Goal: Information Seeking & Learning: Learn about a topic

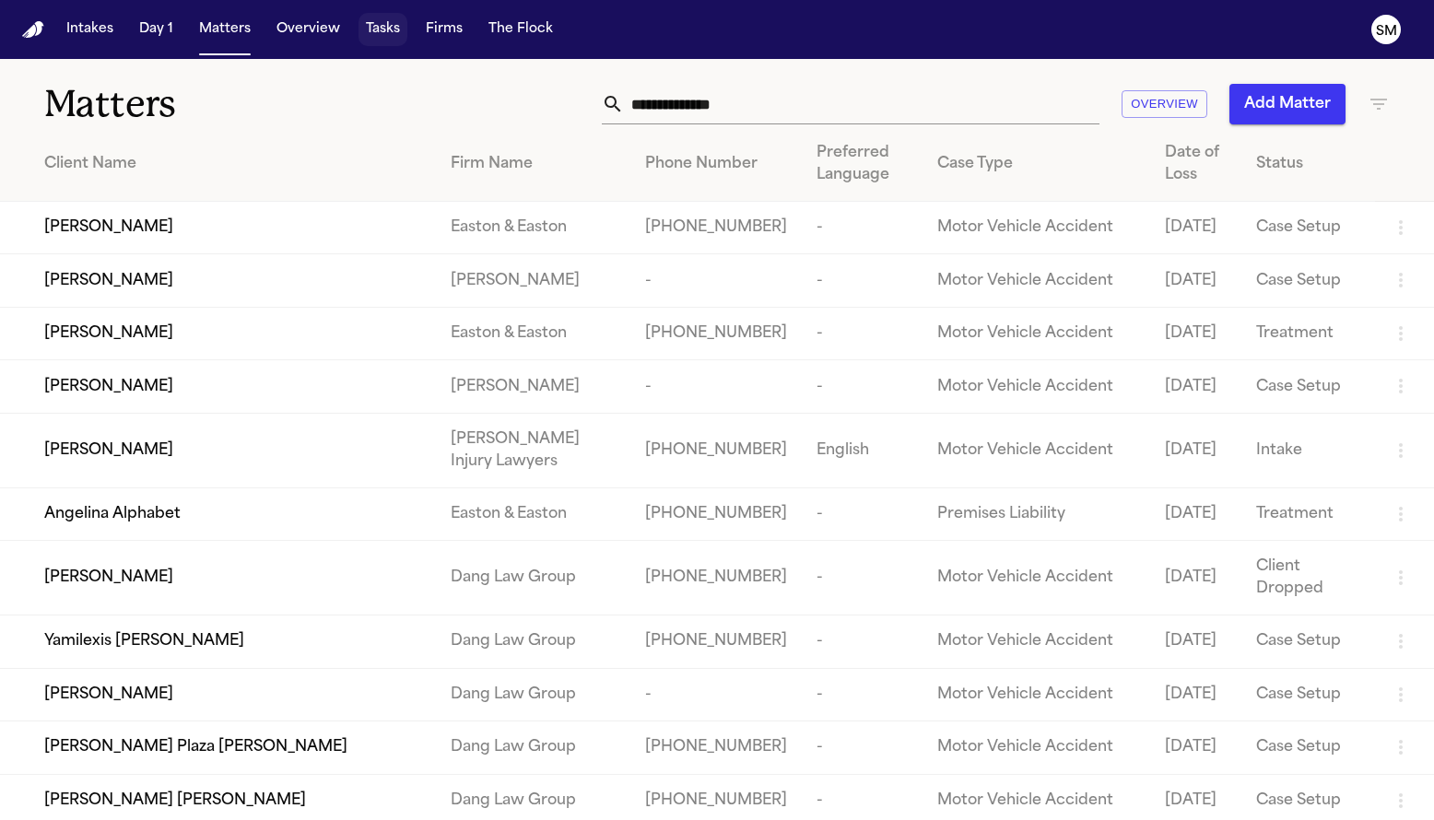
click at [395, 33] on button "Tasks" at bounding box center [383, 29] width 49 height 33
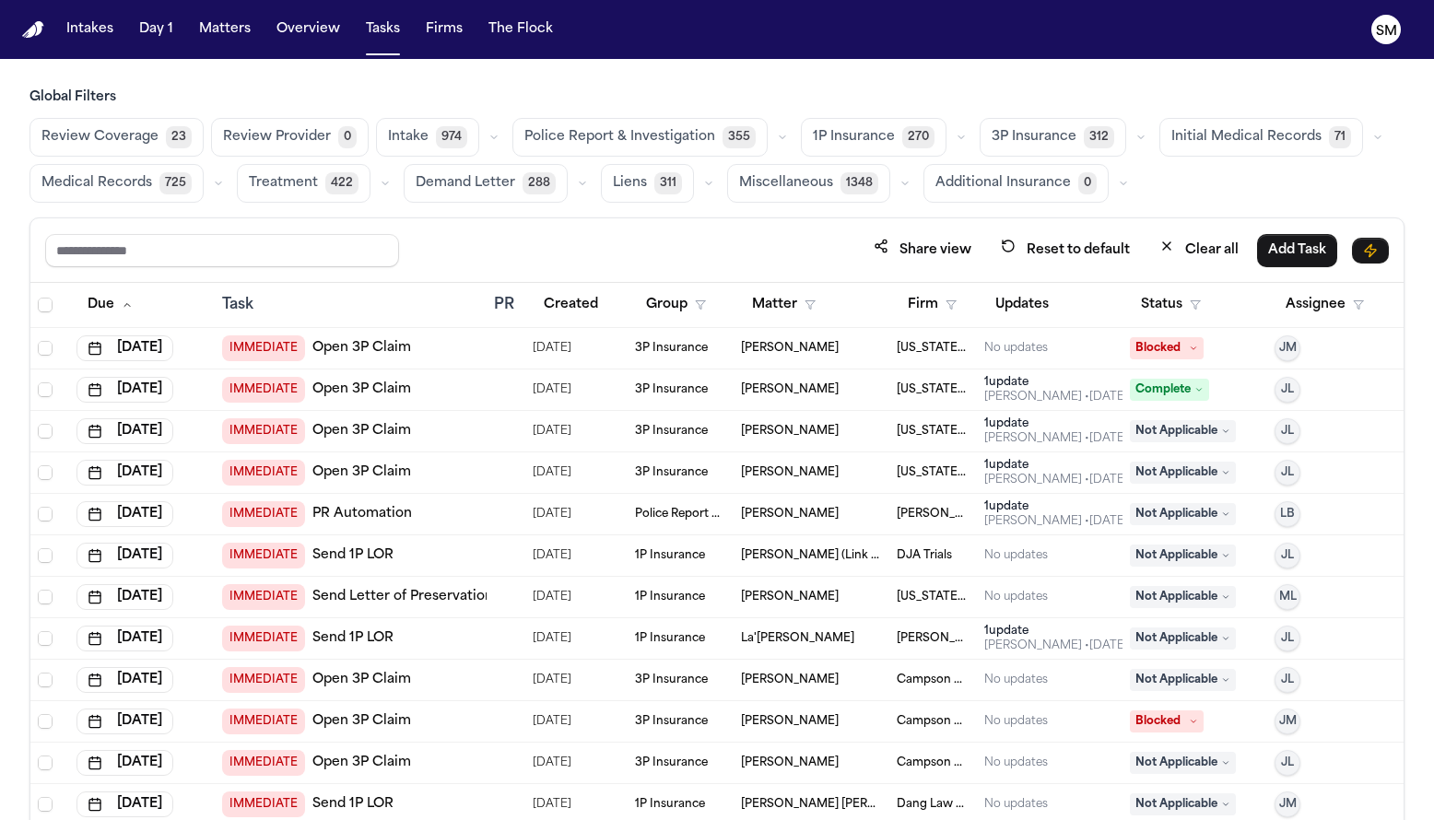
click at [604, 125] on button "Police Report & Investigation 355" at bounding box center [640, 137] width 255 height 39
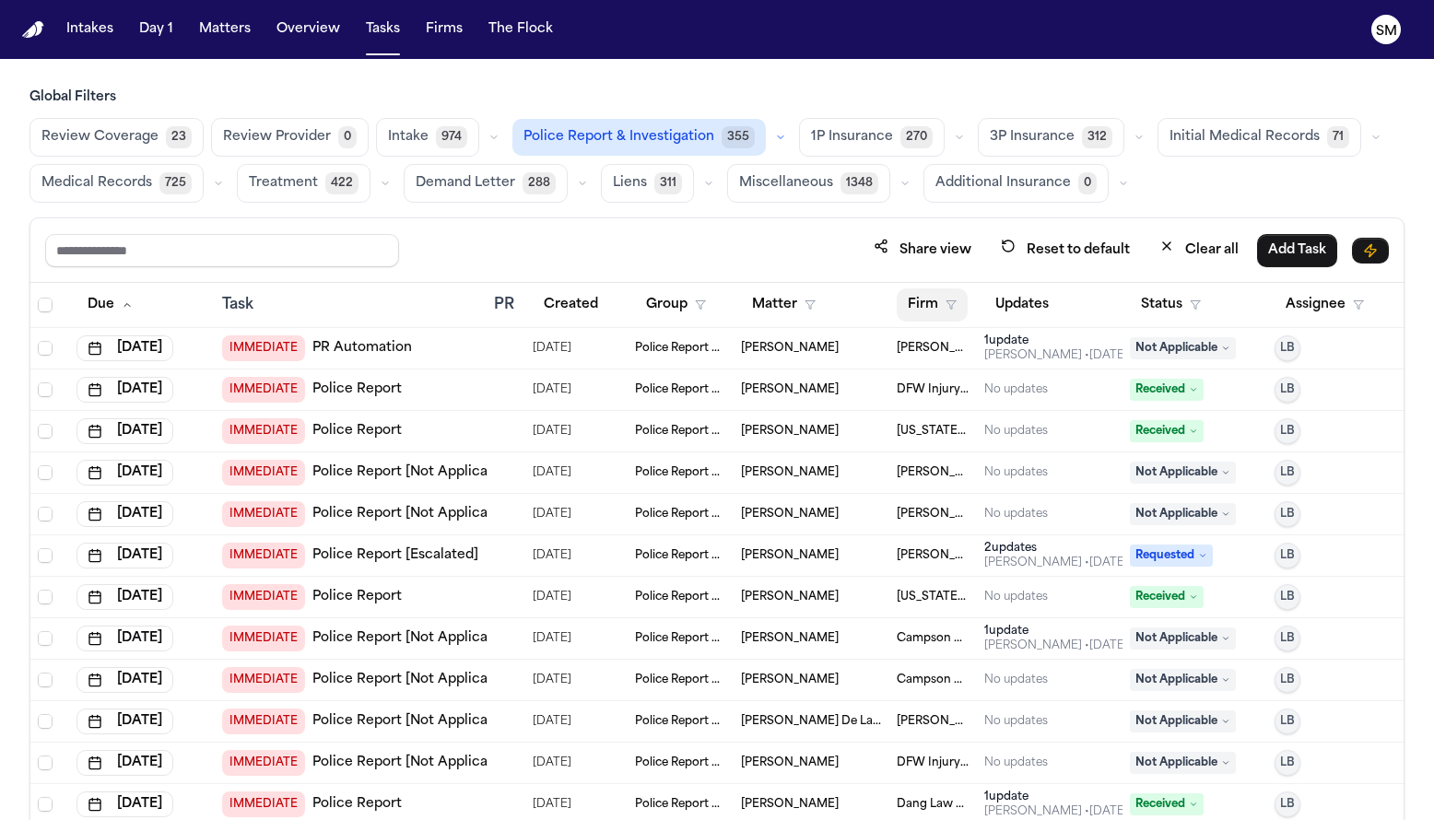
click at [946, 301] on icon "button" at bounding box center [951, 305] width 11 height 11
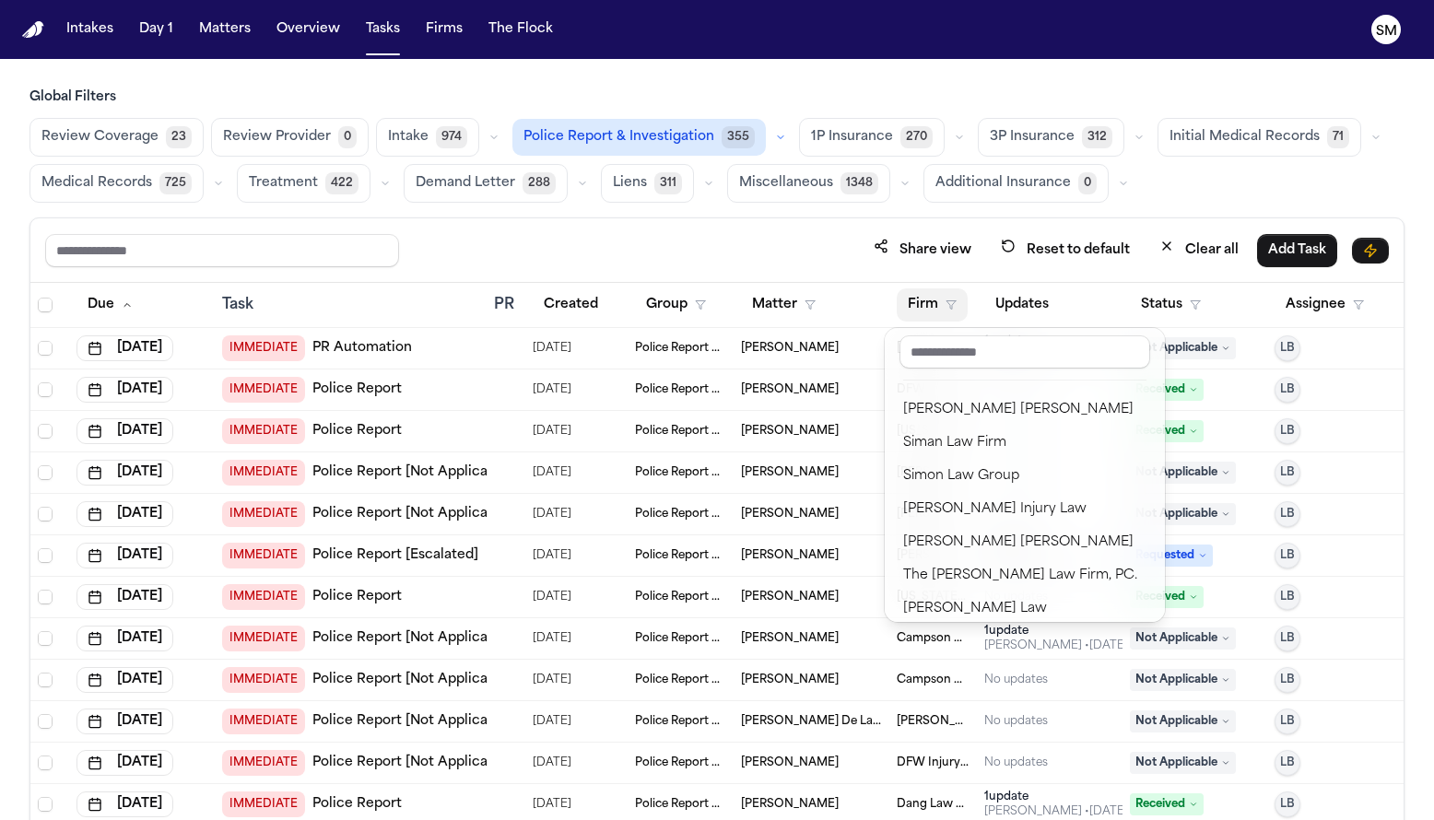
scroll to position [2325, 0]
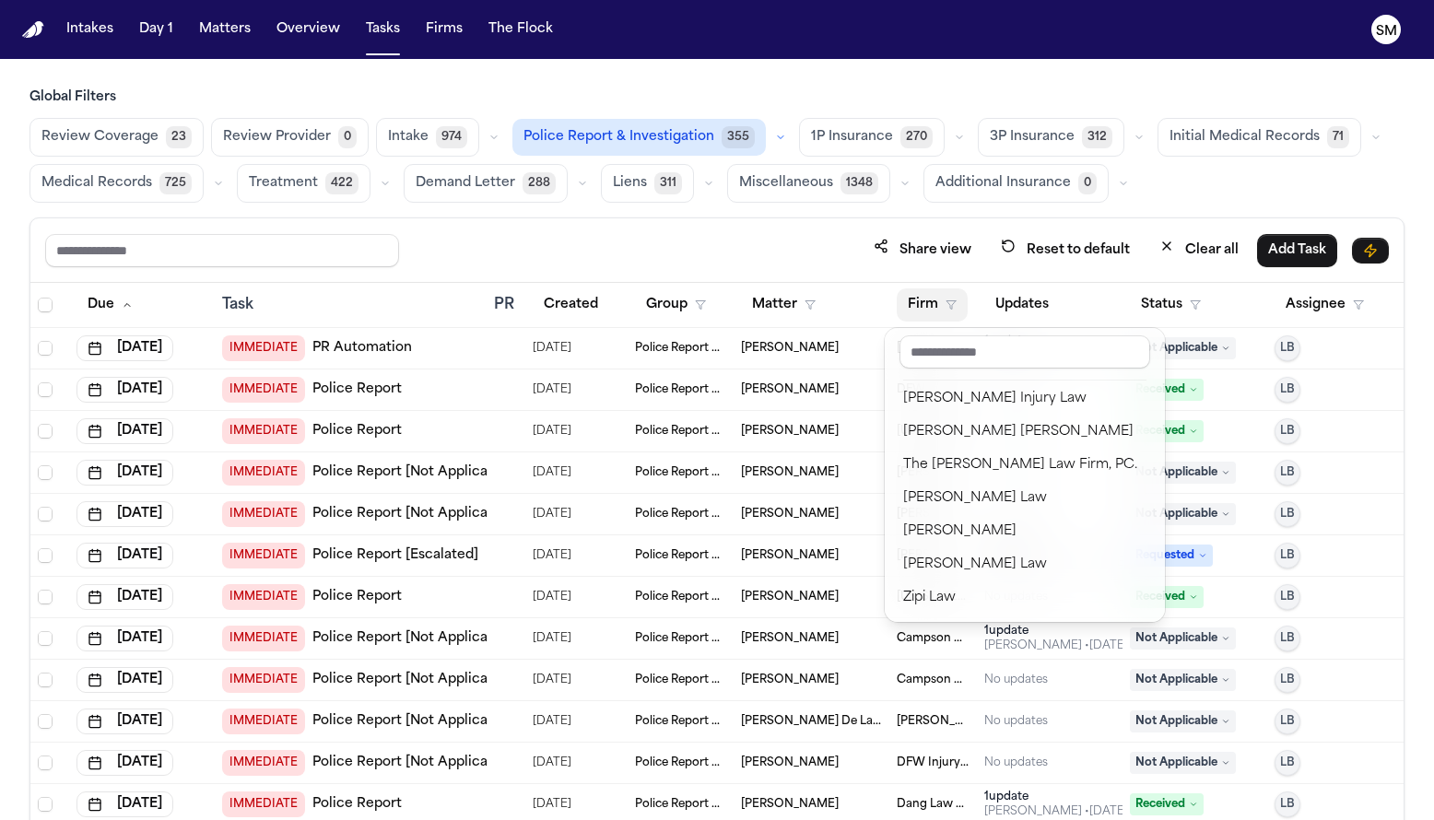
click at [980, 351] on input "text" at bounding box center [1025, 352] width 251 height 33
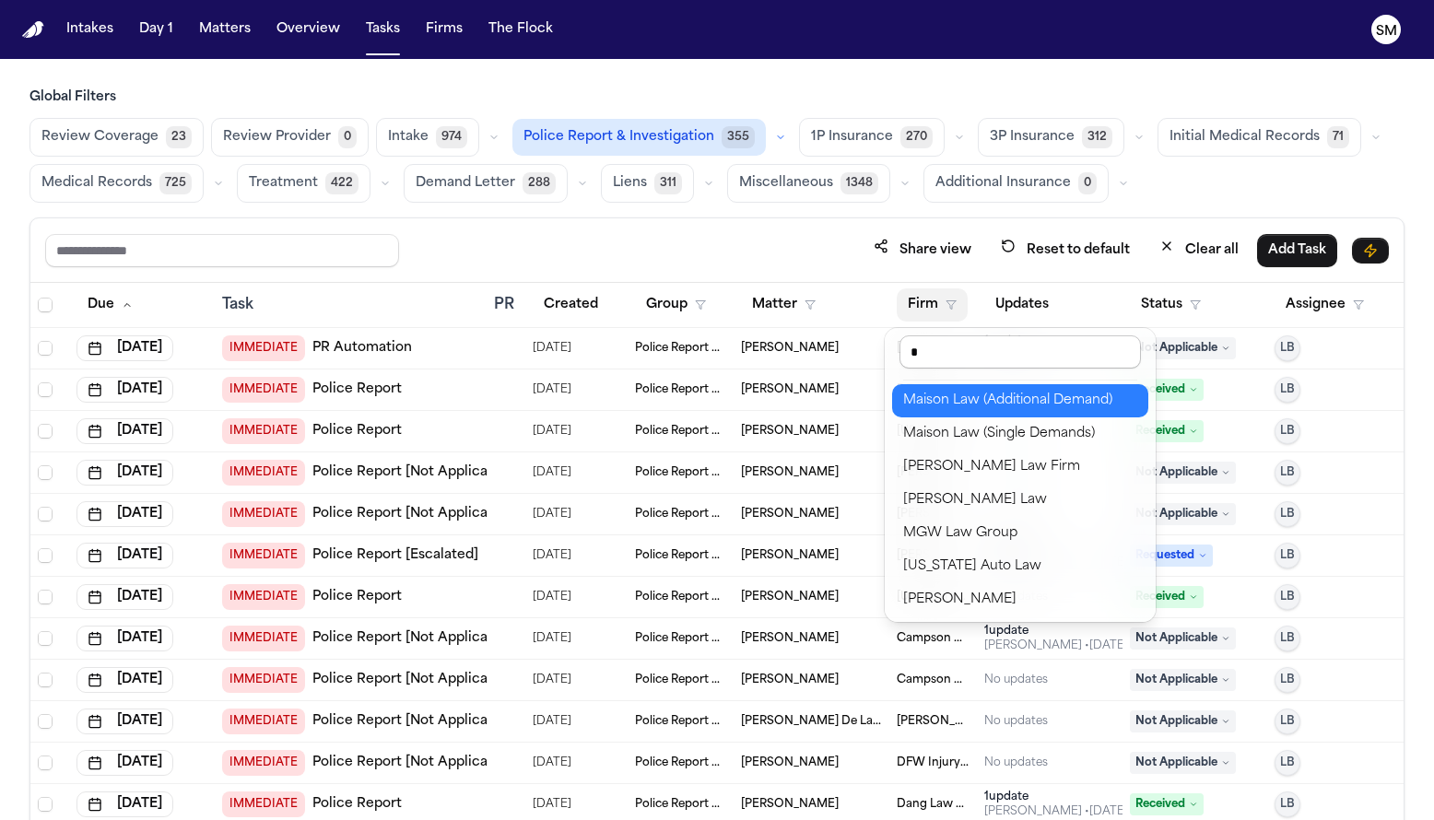
type input "**"
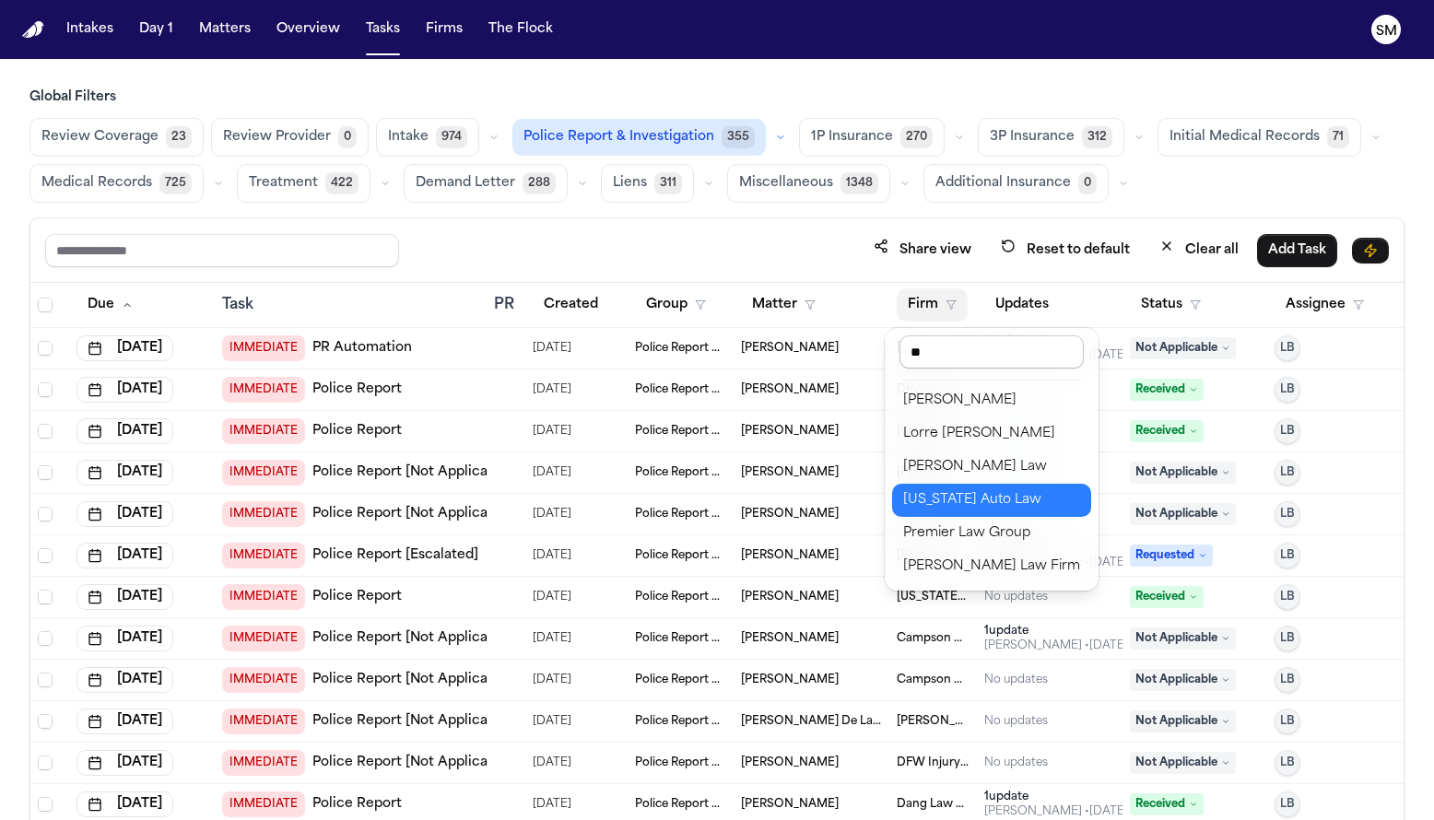
scroll to position [0, 0]
click at [949, 493] on div "[US_STATE] Auto Law" at bounding box center [991, 500] width 177 height 22
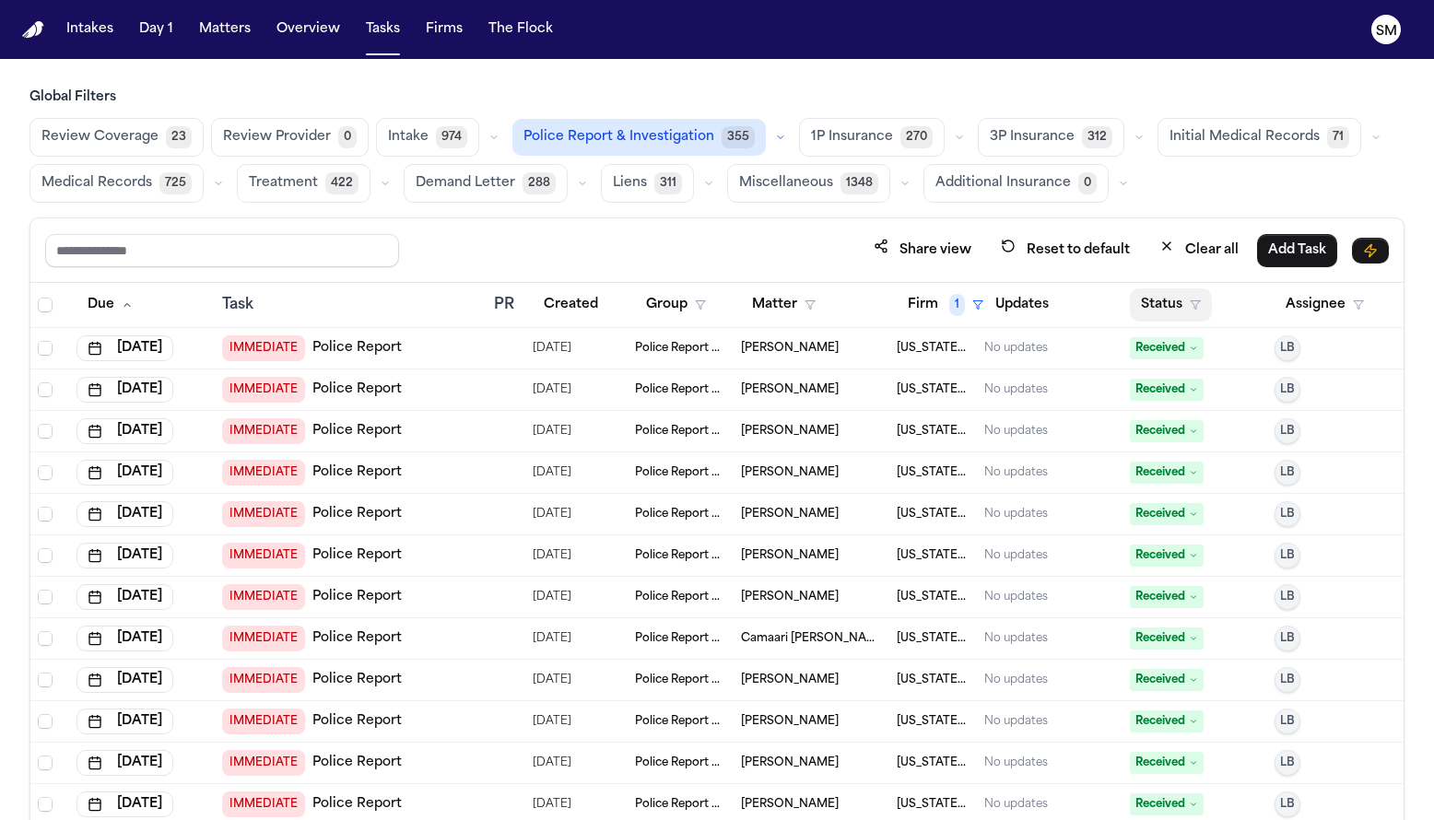
click at [1178, 306] on button "Status" at bounding box center [1171, 305] width 82 height 33
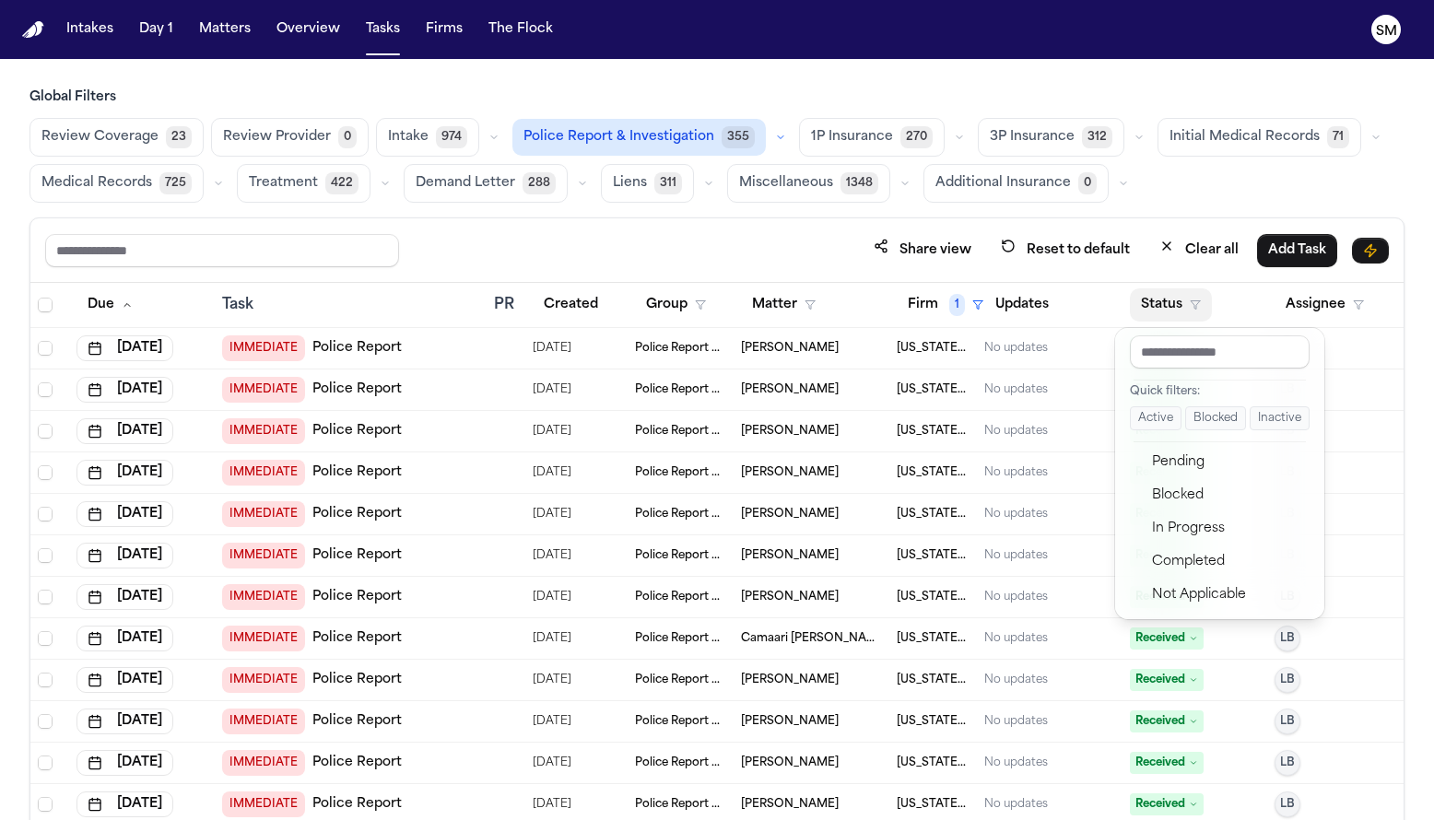
click at [1147, 426] on button "Active" at bounding box center [1156, 419] width 52 height 24
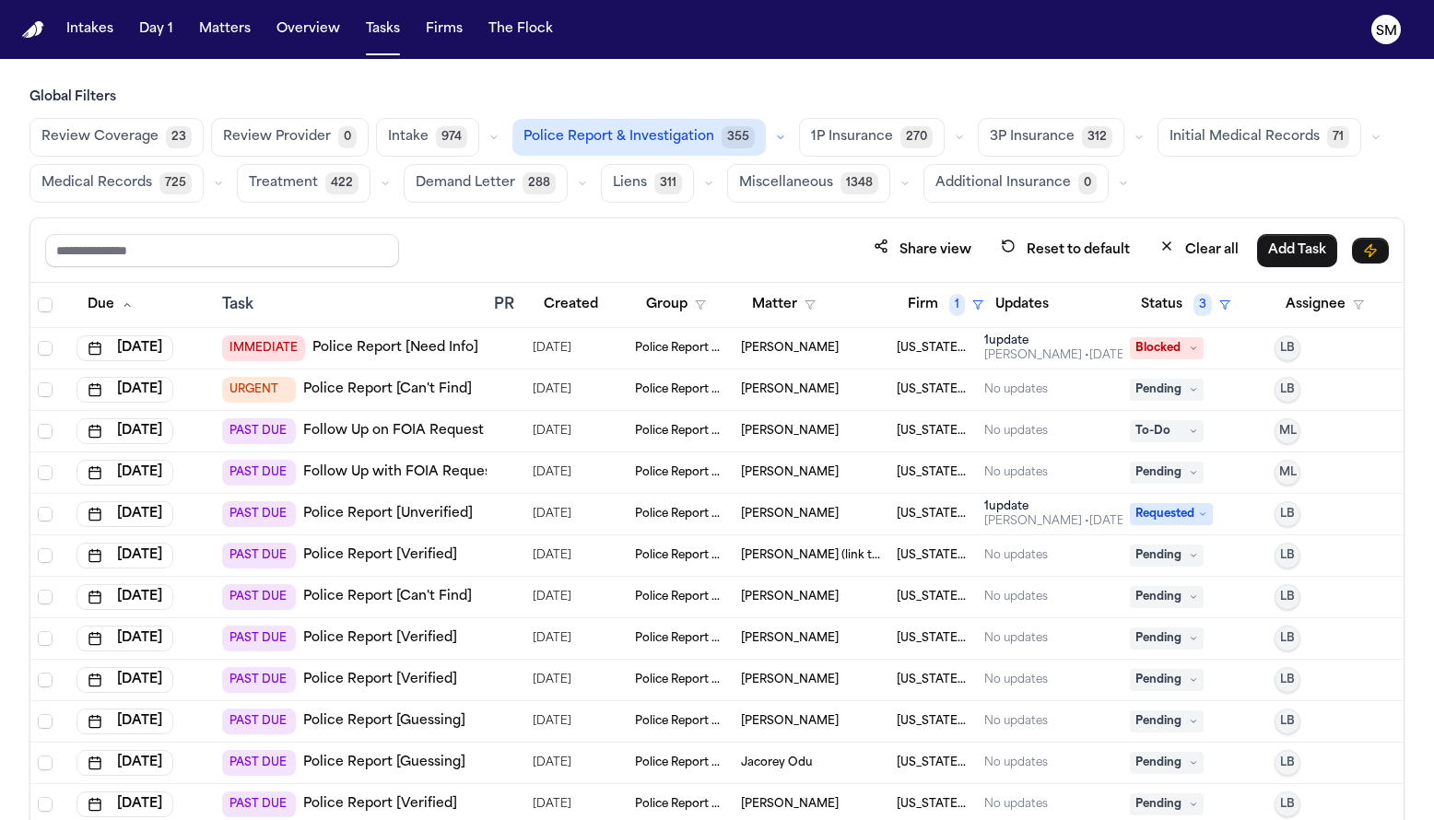
click at [392, 345] on link "Police Report [Need Info]" at bounding box center [395, 348] width 166 height 18
click at [429, 392] on link "Police Report [Can't Find]" at bounding box center [387, 390] width 169 height 18
click at [451, 516] on link "Police Report [Unverified]" at bounding box center [388, 514] width 170 height 18
click at [322, 556] on link "Police Report [Verified]" at bounding box center [380, 556] width 154 height 18
click at [357, 601] on link "Police Report [Can't Find]" at bounding box center [387, 597] width 169 height 18
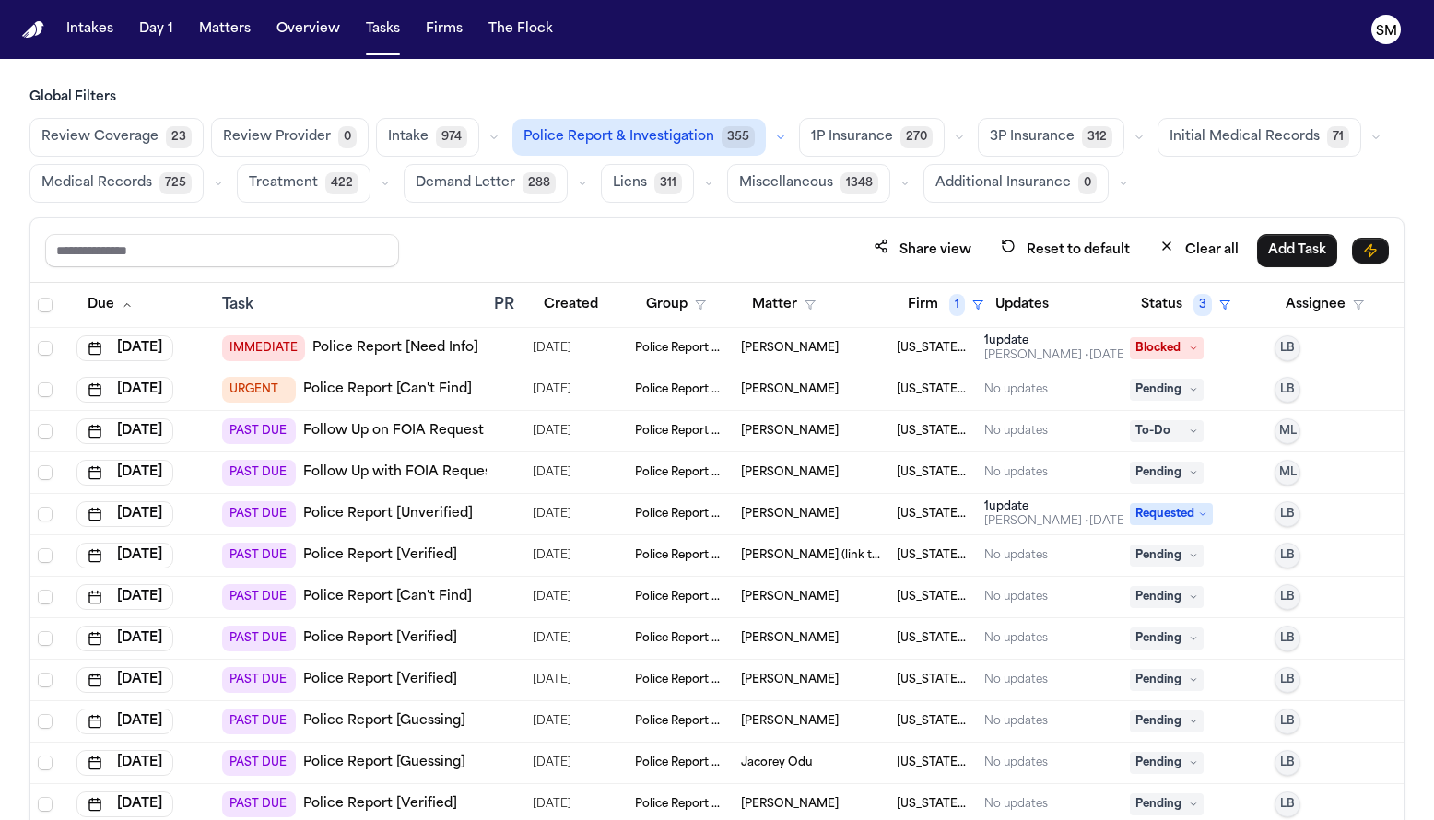
scroll to position [110, 0]
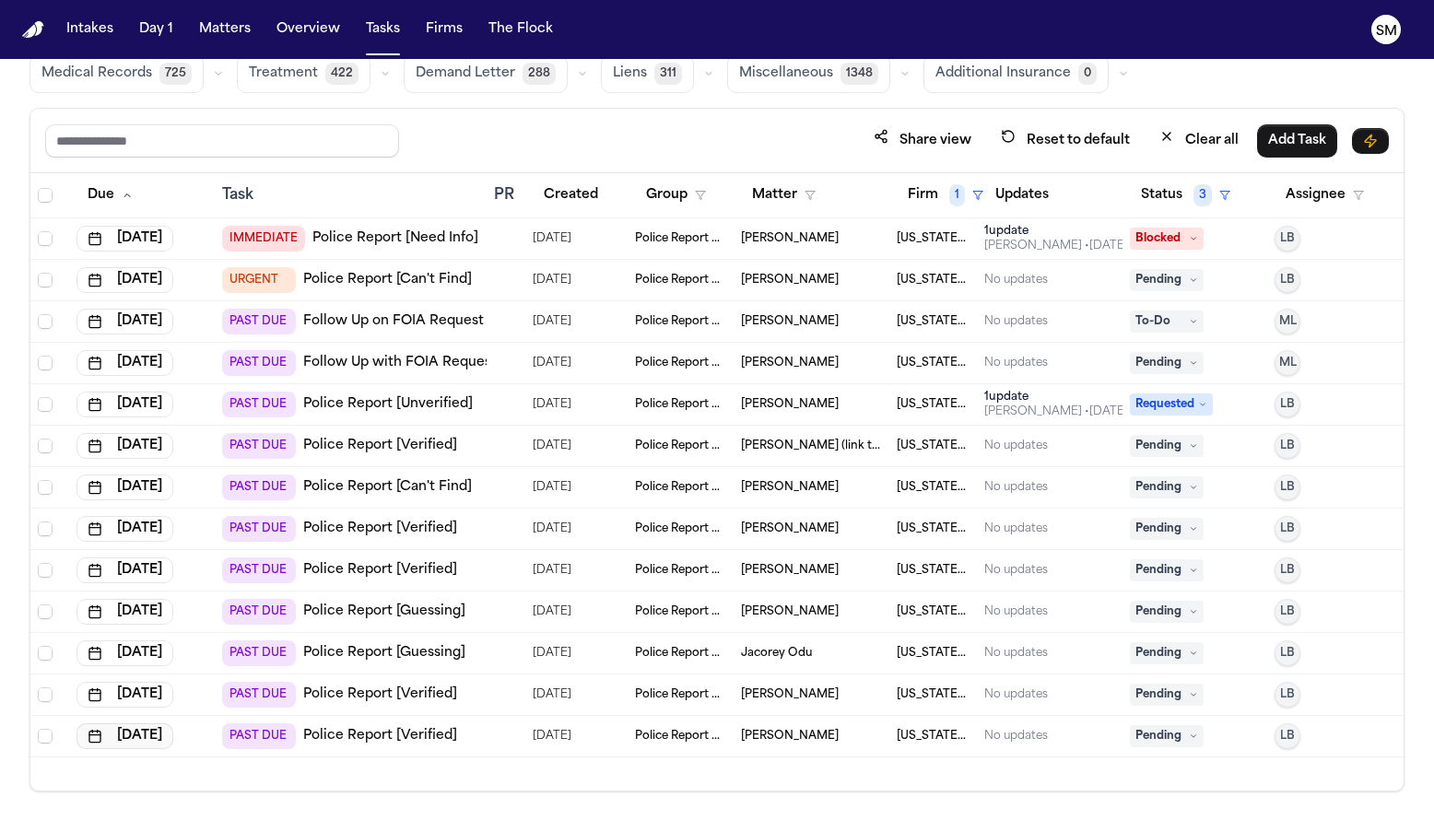
click at [161, 737] on button "[DATE]" at bounding box center [125, 737] width 97 height 26
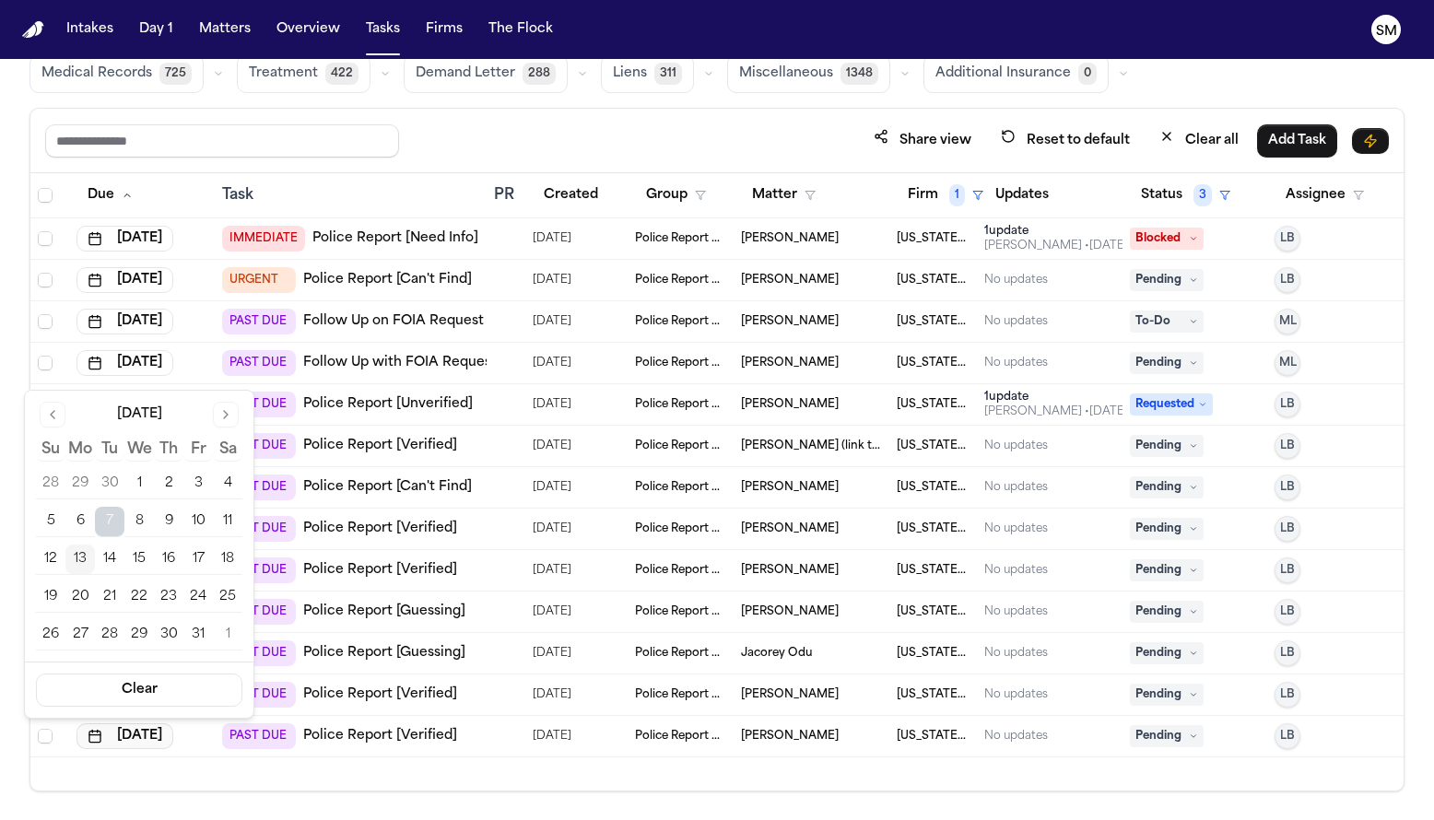
click at [161, 737] on button "[DATE]" at bounding box center [125, 737] width 97 height 26
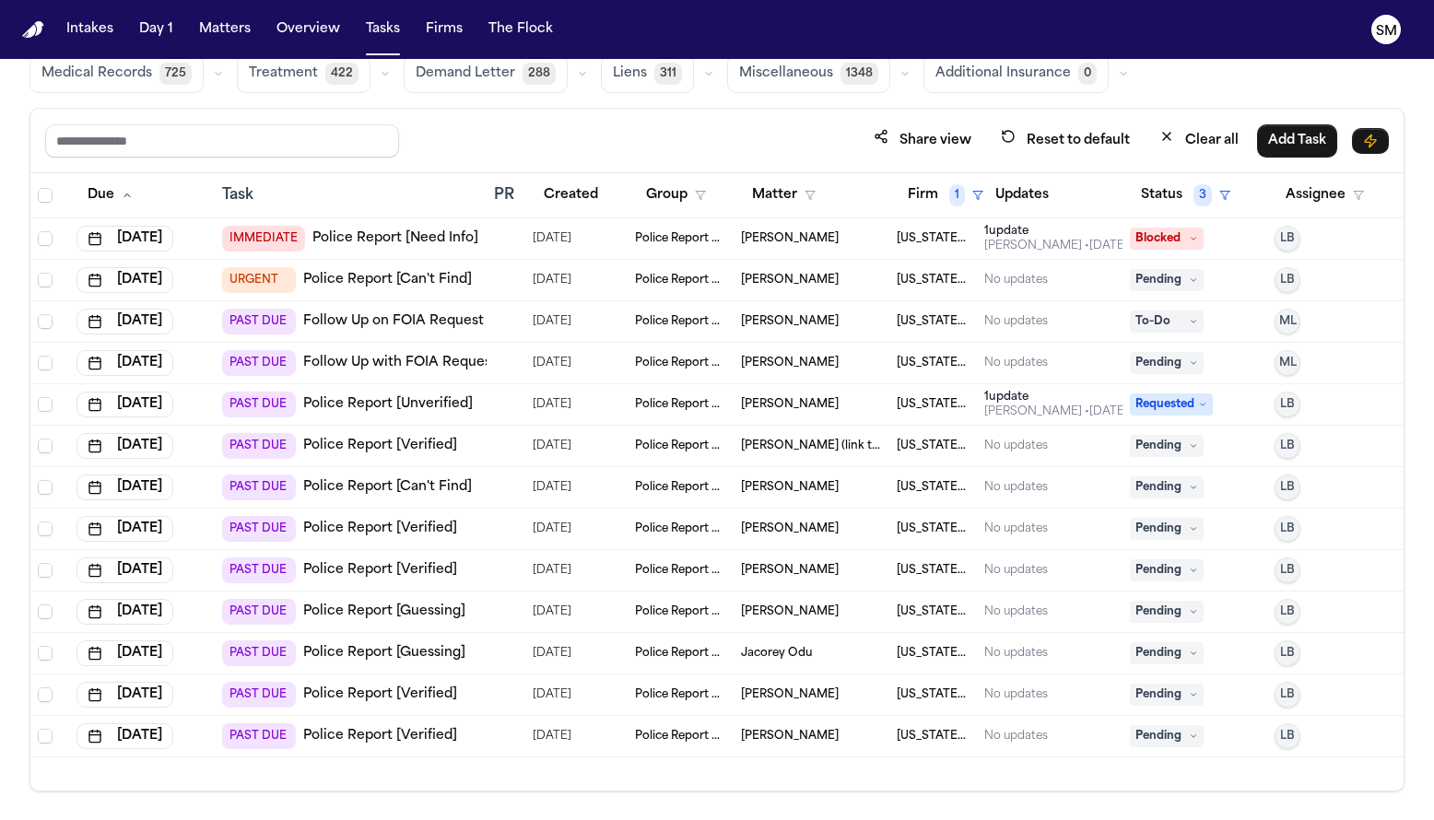
click at [324, 731] on link "Police Report [Verified]" at bounding box center [380, 736] width 154 height 18
click at [1187, 737] on span "Pending" at bounding box center [1167, 736] width 74 height 22
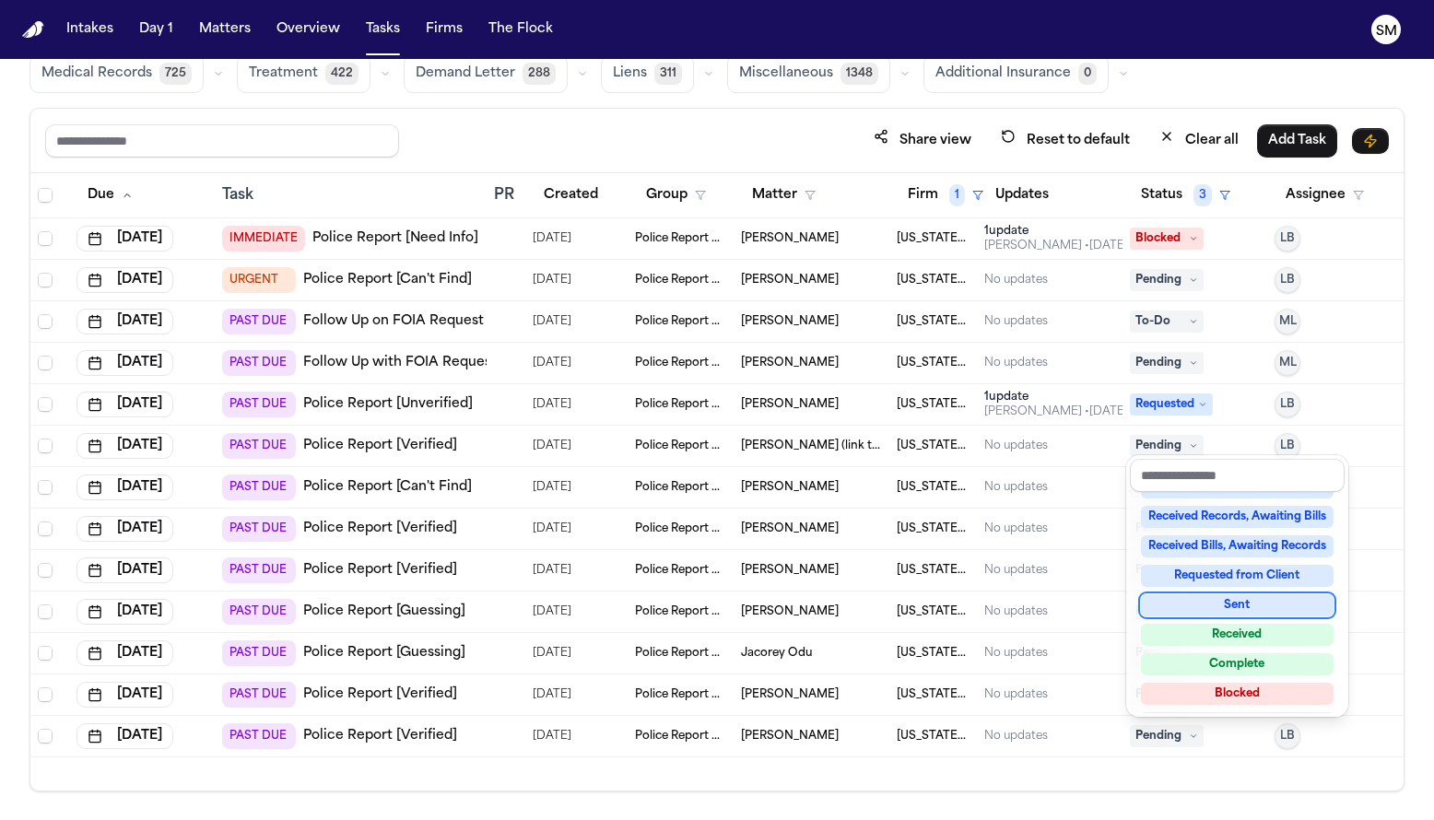
scroll to position [288, 0]
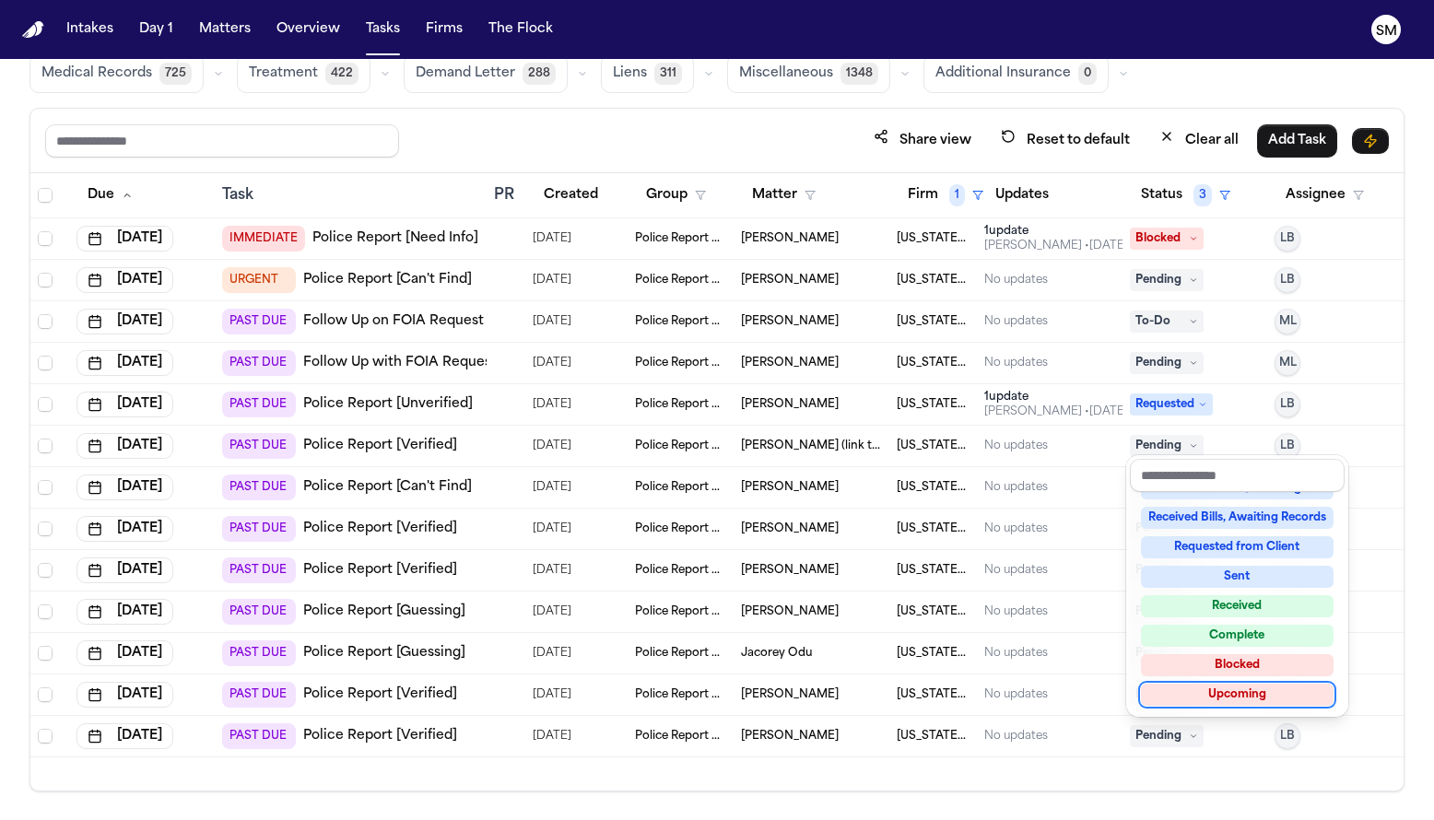
click at [1165, 779] on div "Due Task PR Created Group Matter Firm 1 Updates Status 3 Assignee Aug 22, 2025 …" at bounding box center [716, 482] width 1373 height 618
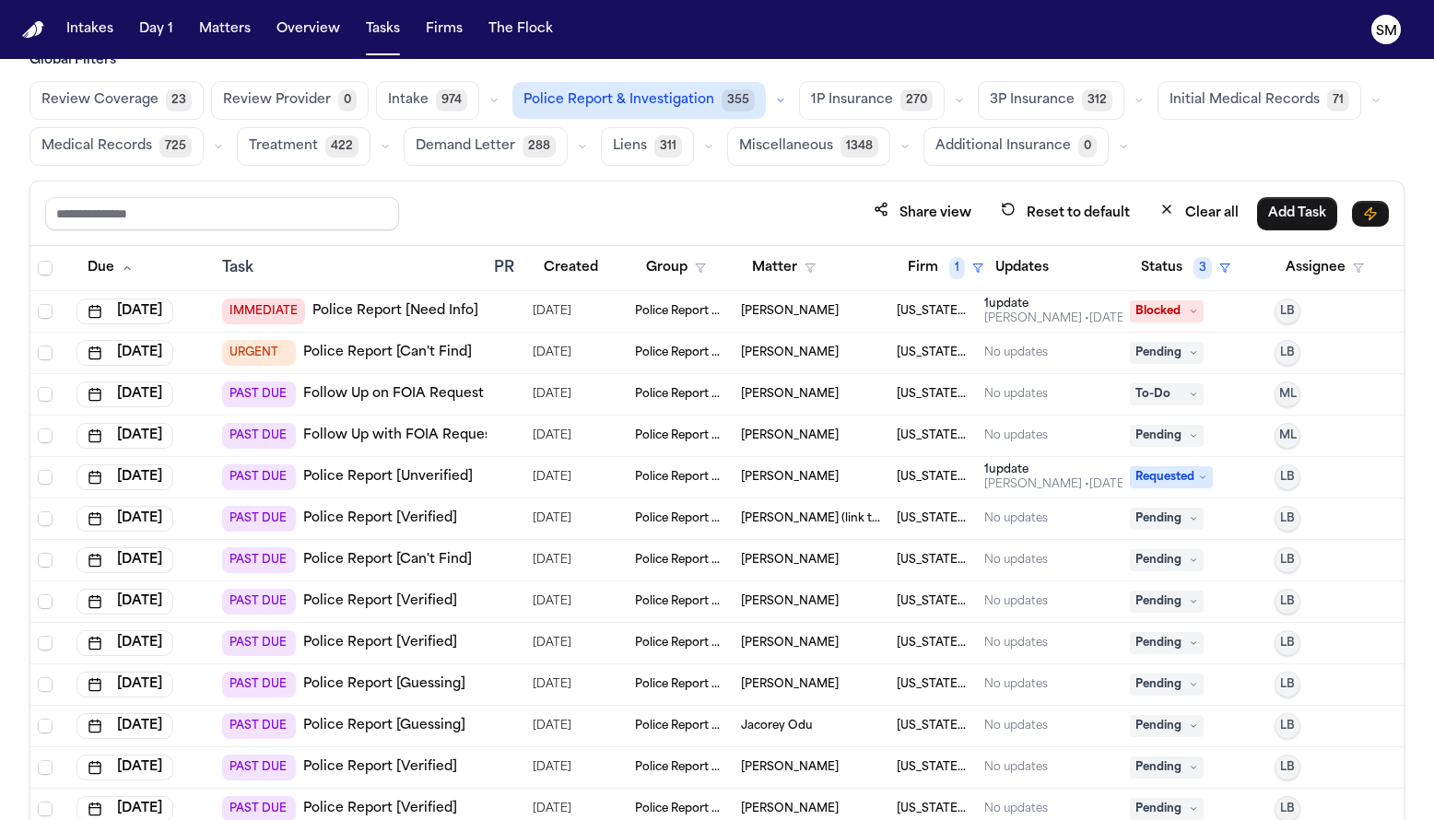
scroll to position [0, 0]
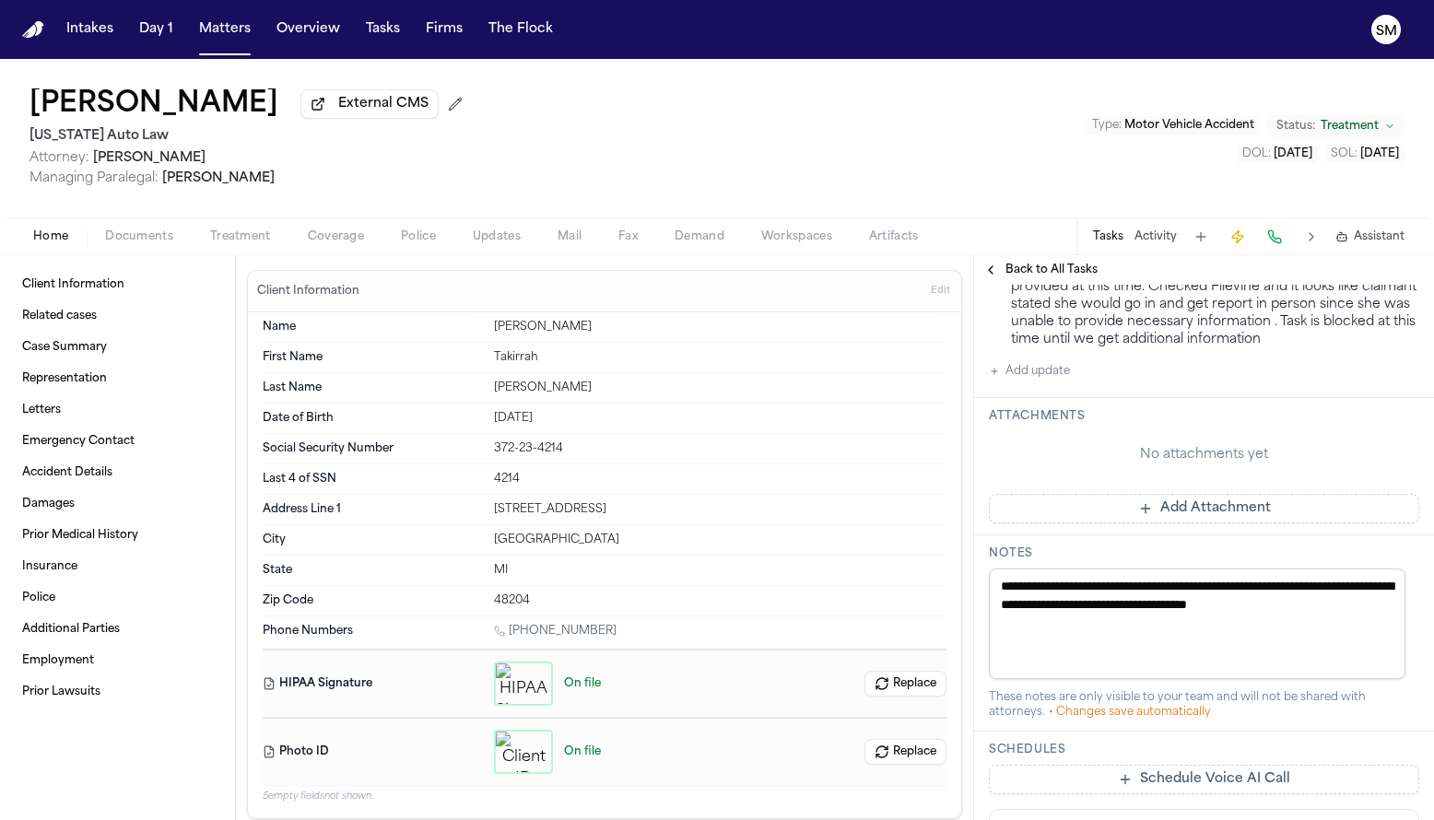
scroll to position [447, 0]
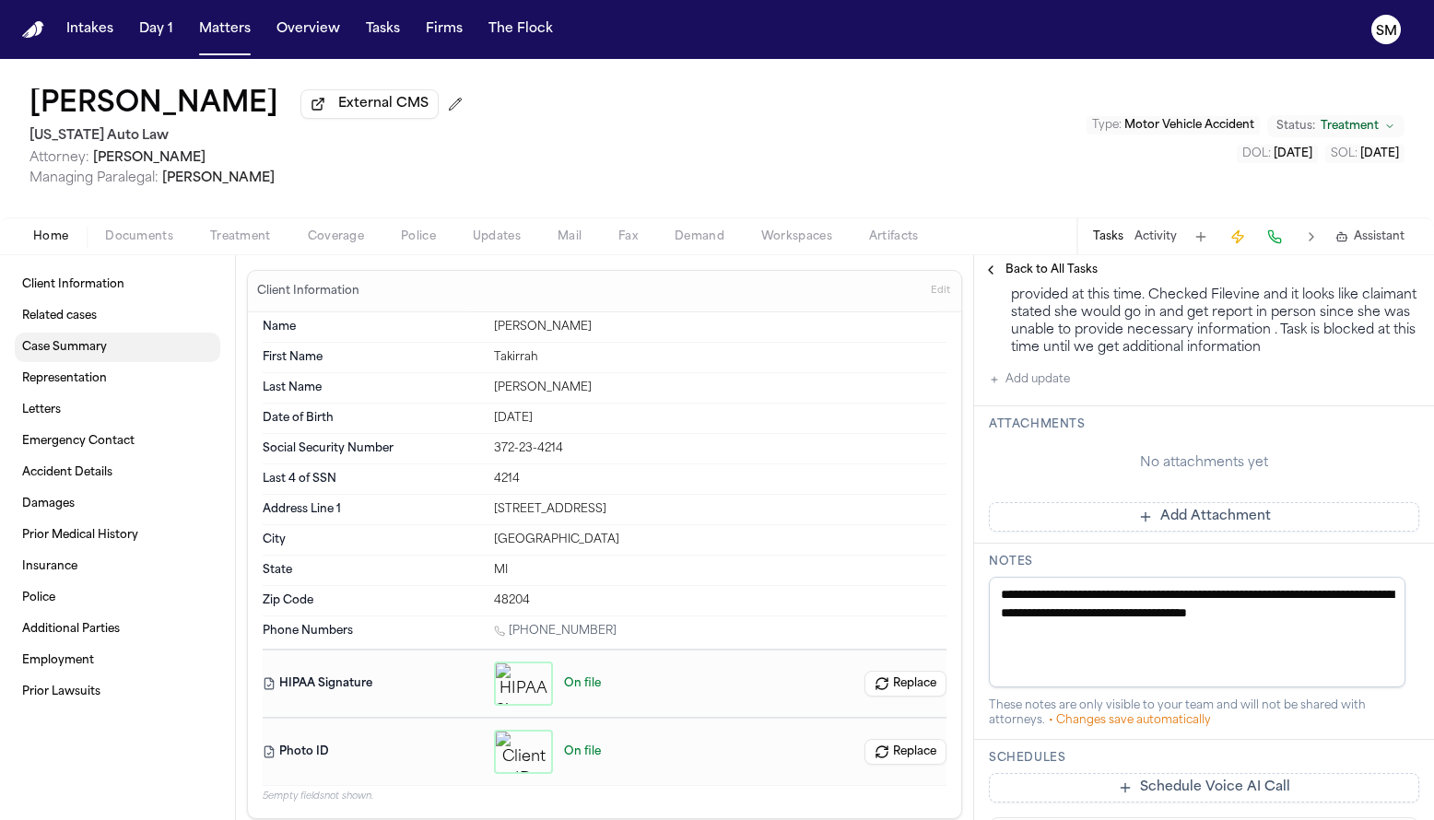
click at [103, 349] on span "Case Summary" at bounding box center [64, 347] width 85 height 15
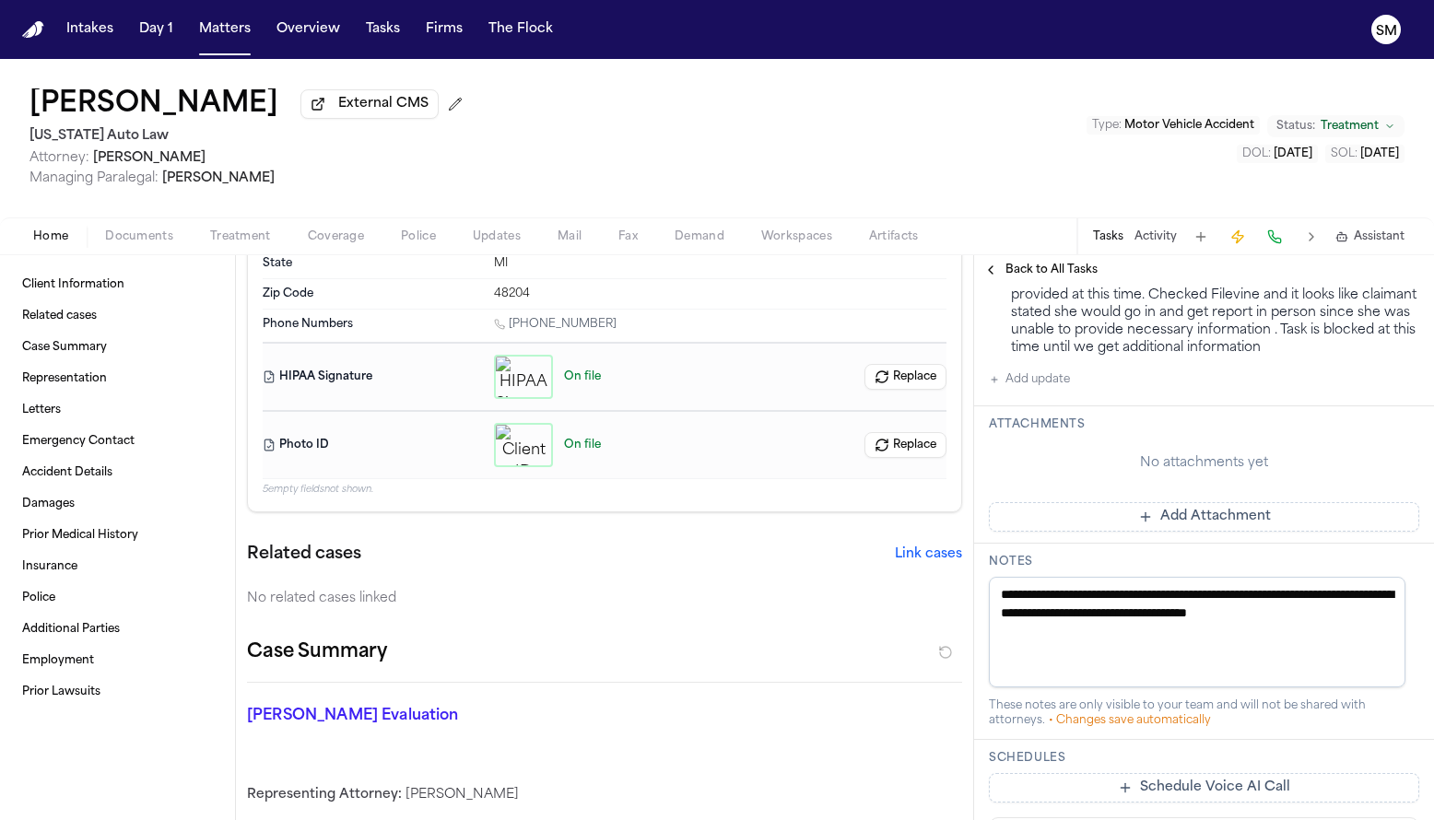
scroll to position [306, 0]
click at [122, 481] on link "Accident Details" at bounding box center [118, 472] width 206 height 29
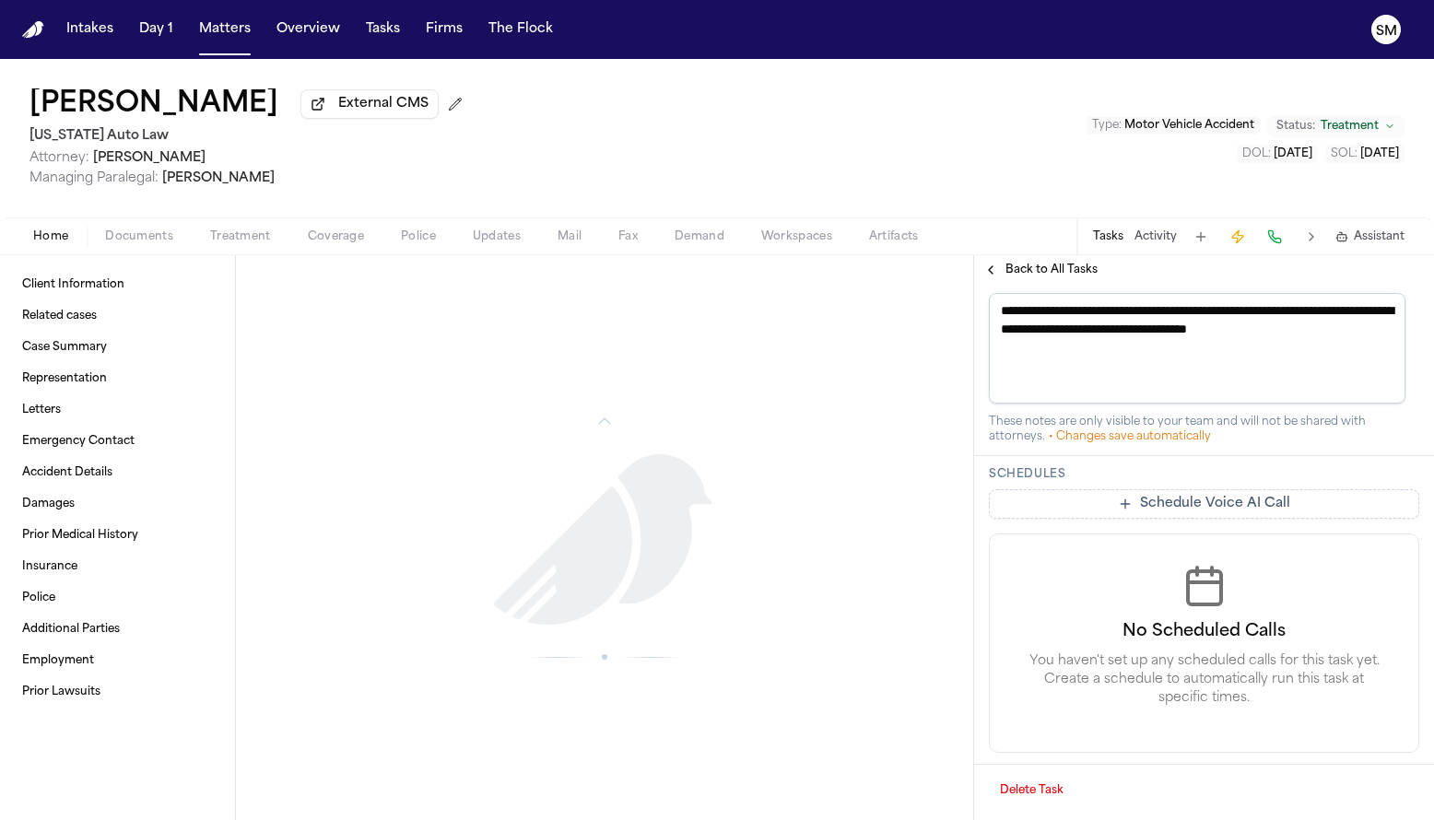
scroll to position [1748, 0]
click at [86, 292] on span "Client Information" at bounding box center [73, 284] width 102 height 15
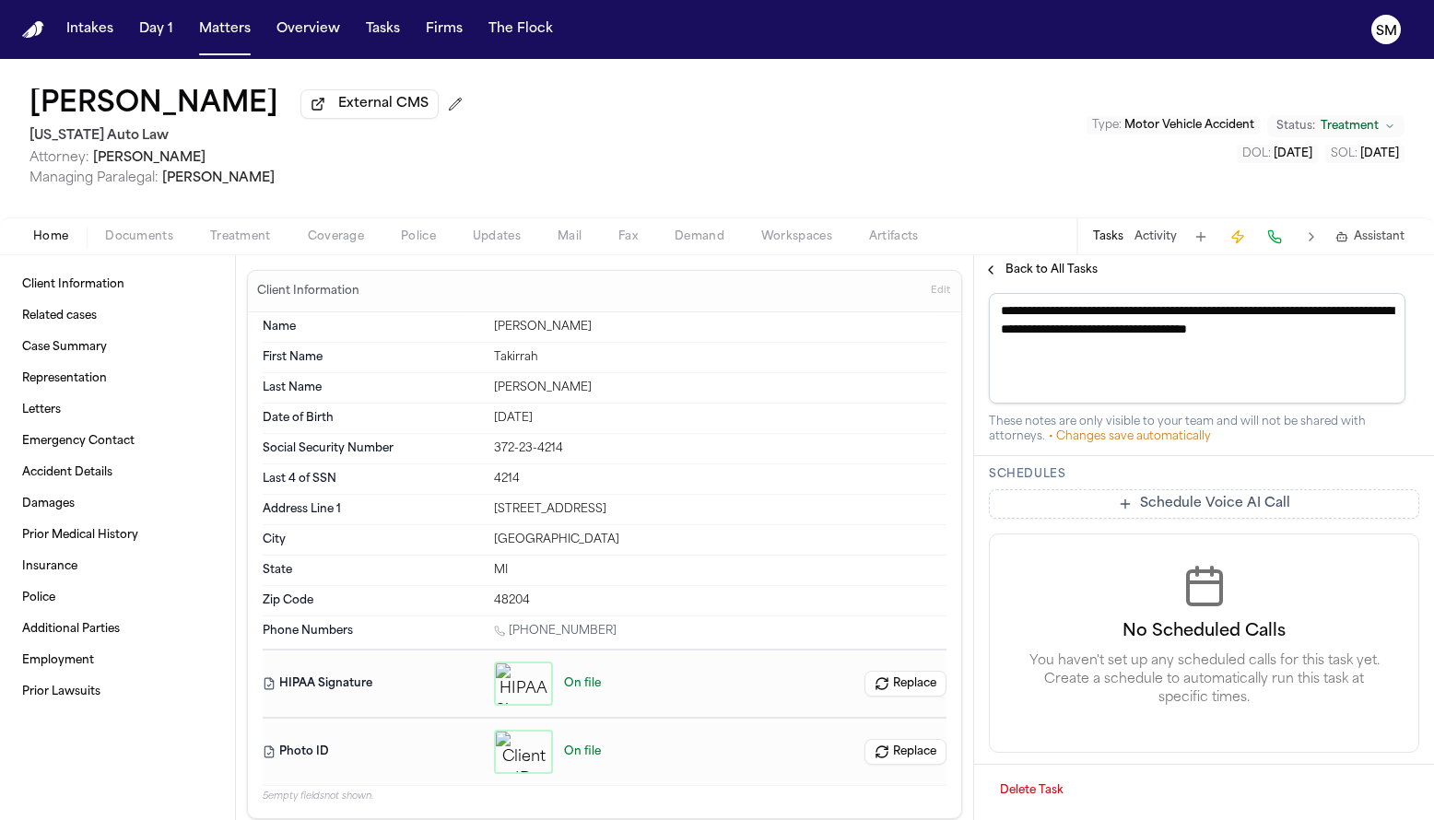
scroll to position [1129, 0]
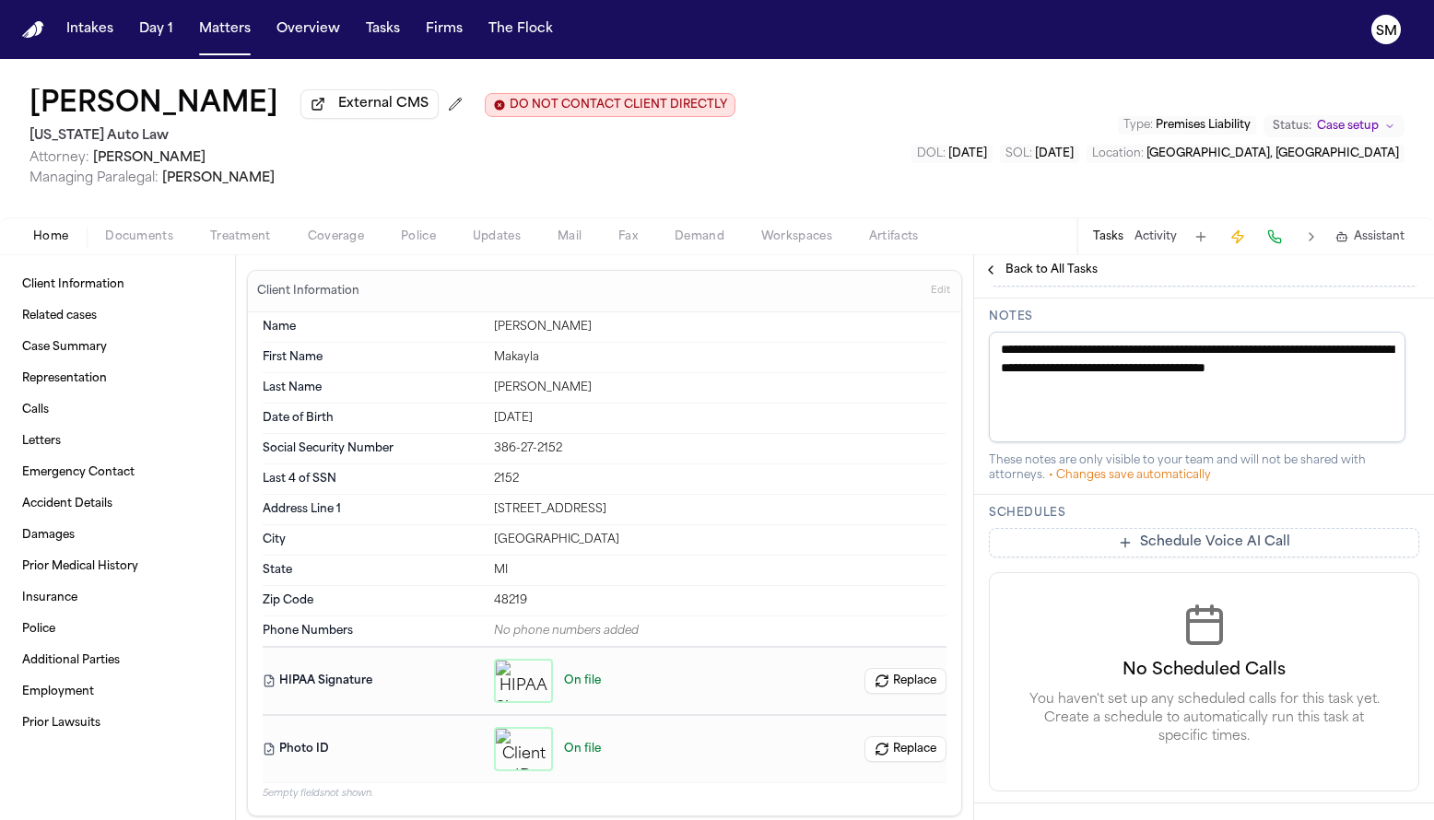
scroll to position [679, 0]
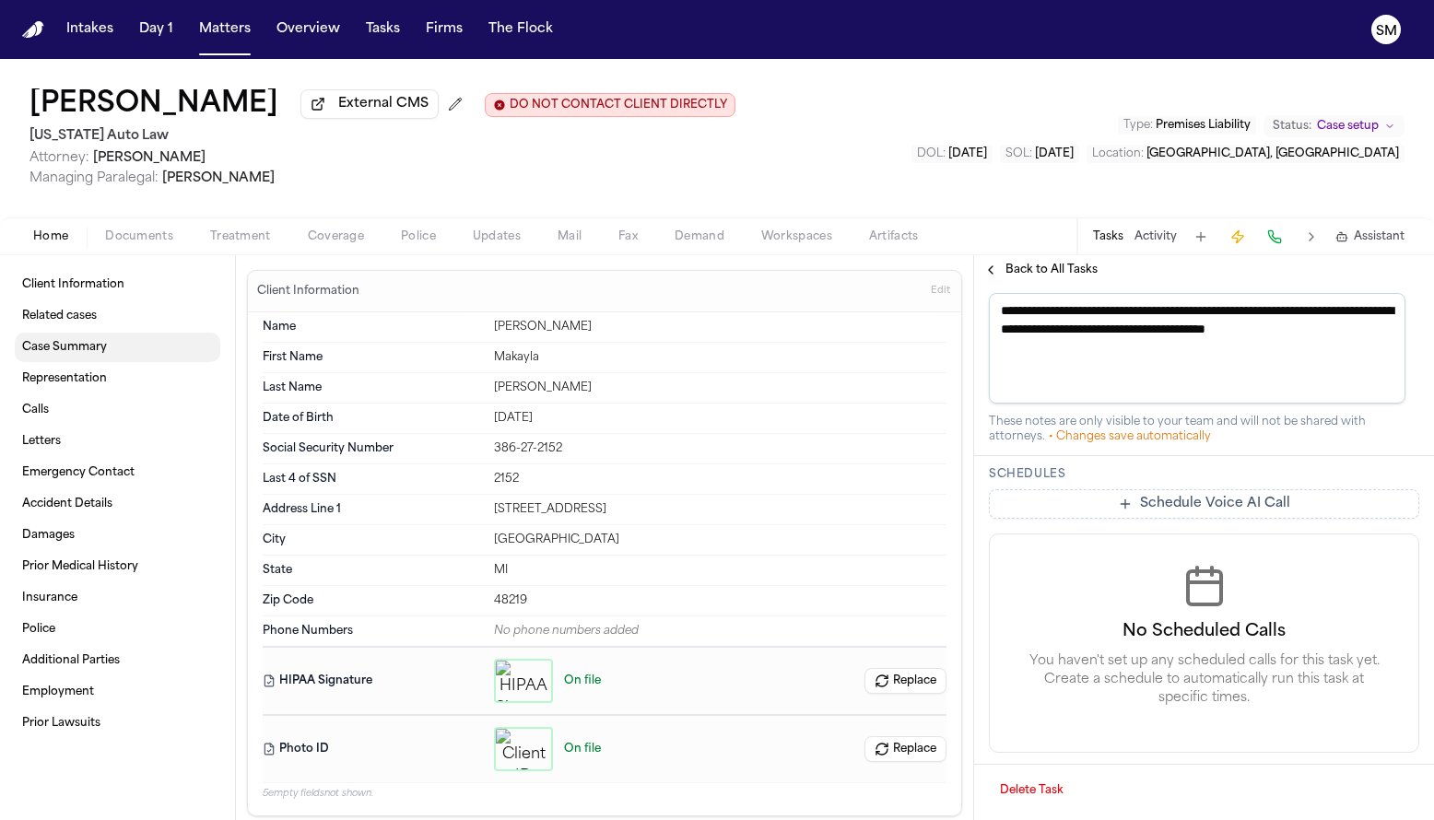
click at [109, 353] on link "Case Summary" at bounding box center [118, 347] width 206 height 29
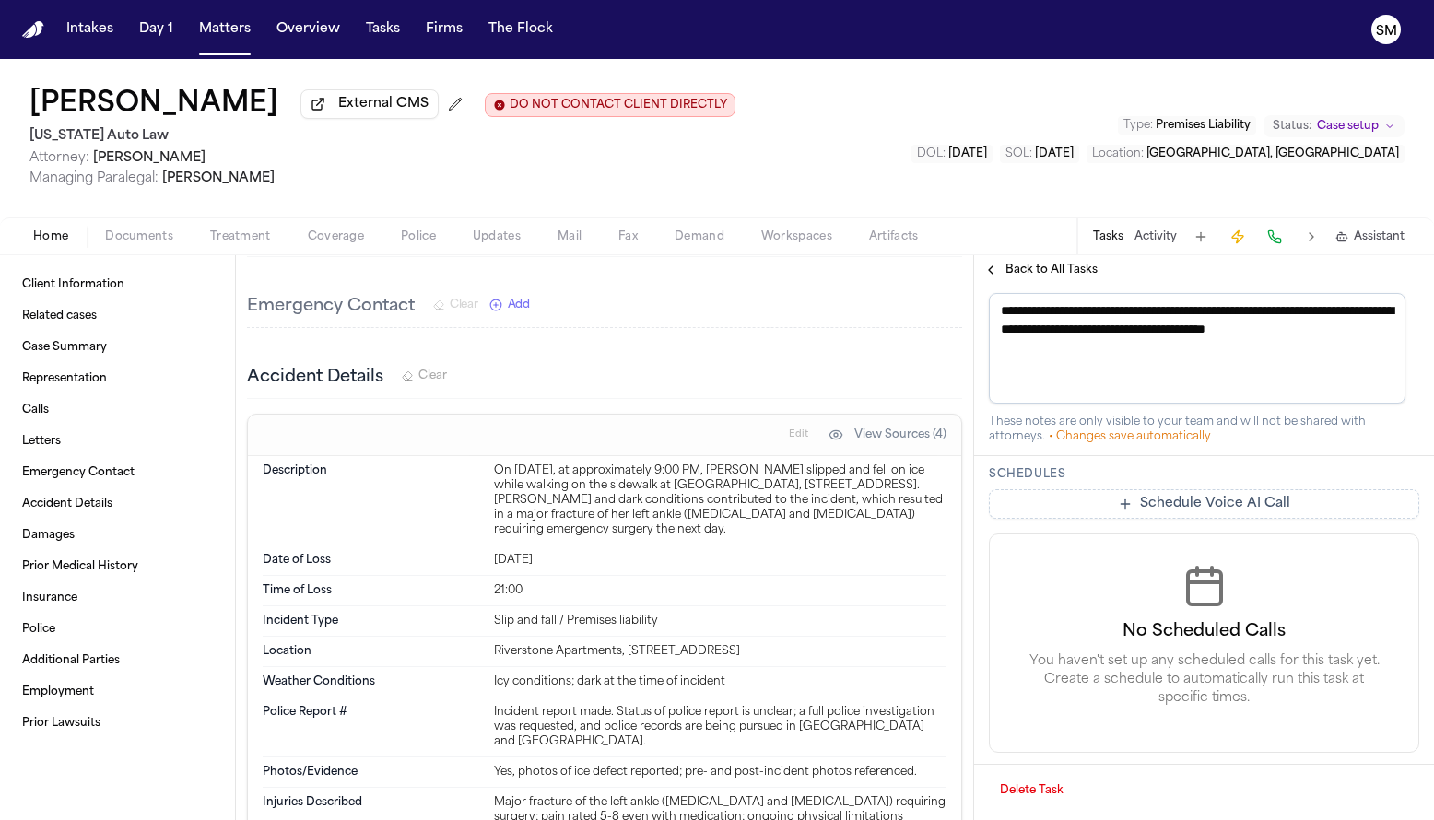
scroll to position [1615, 0]
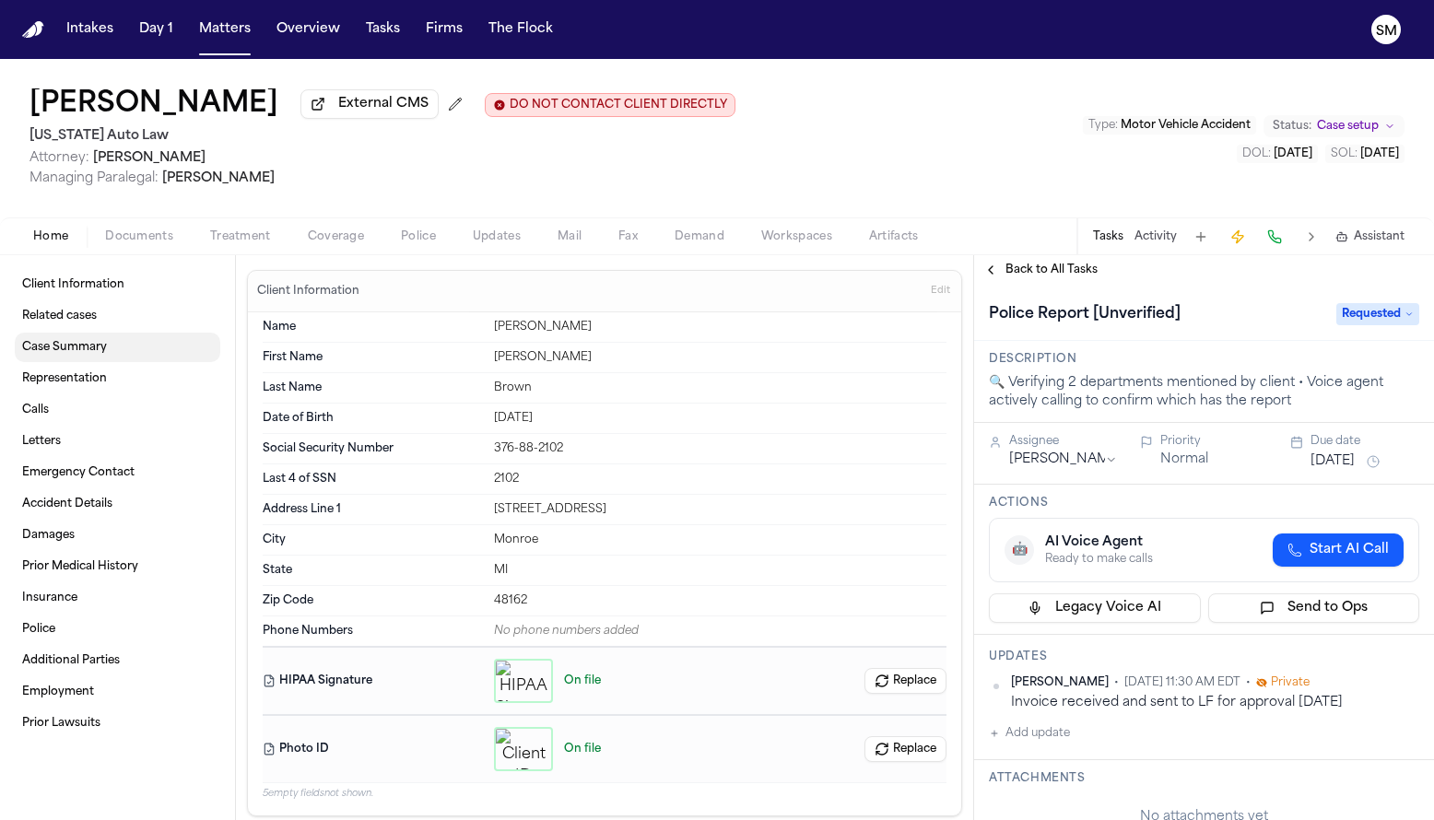
click at [48, 351] on span "Case Summary" at bounding box center [64, 347] width 85 height 15
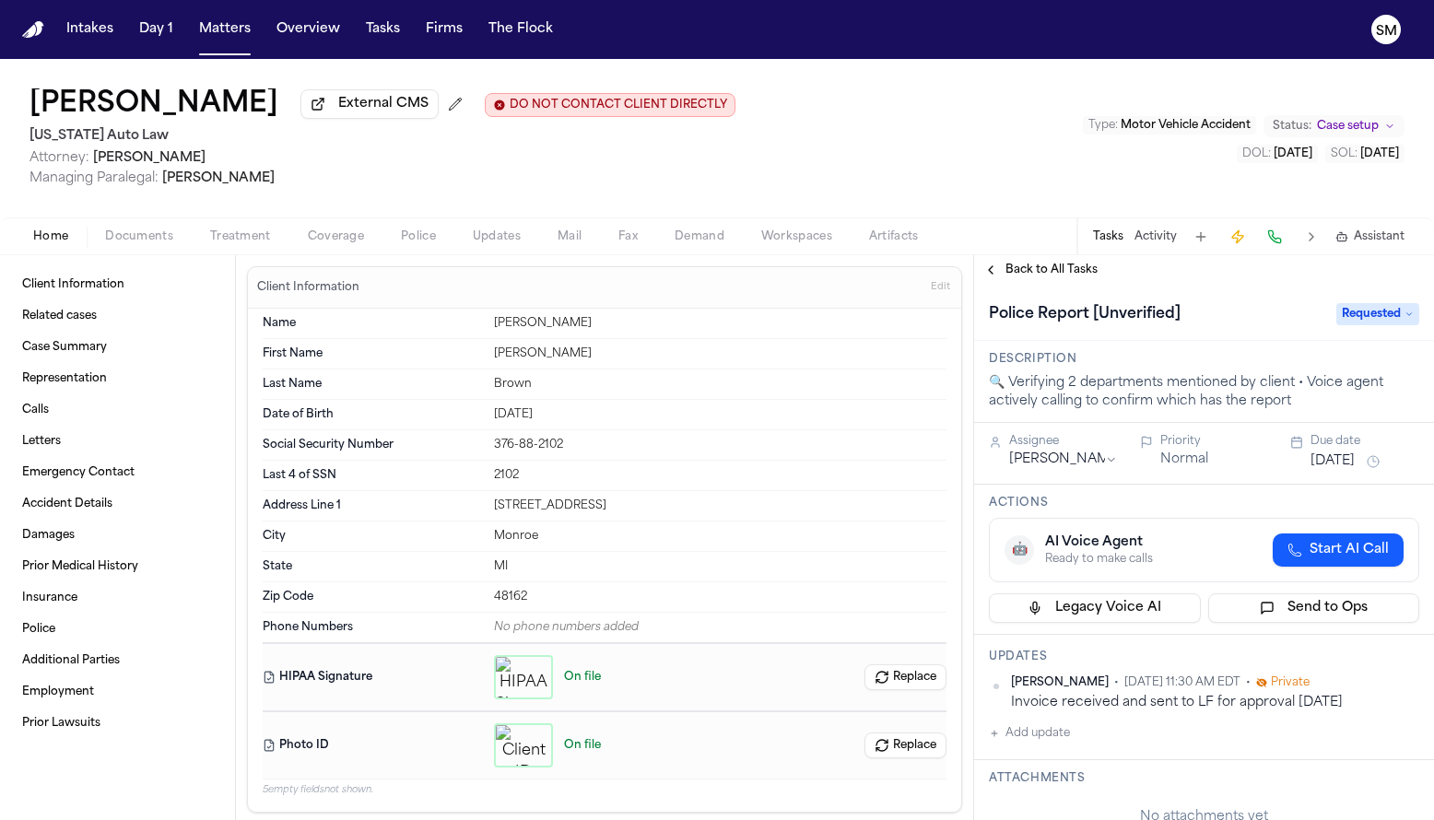
scroll to position [37, 0]
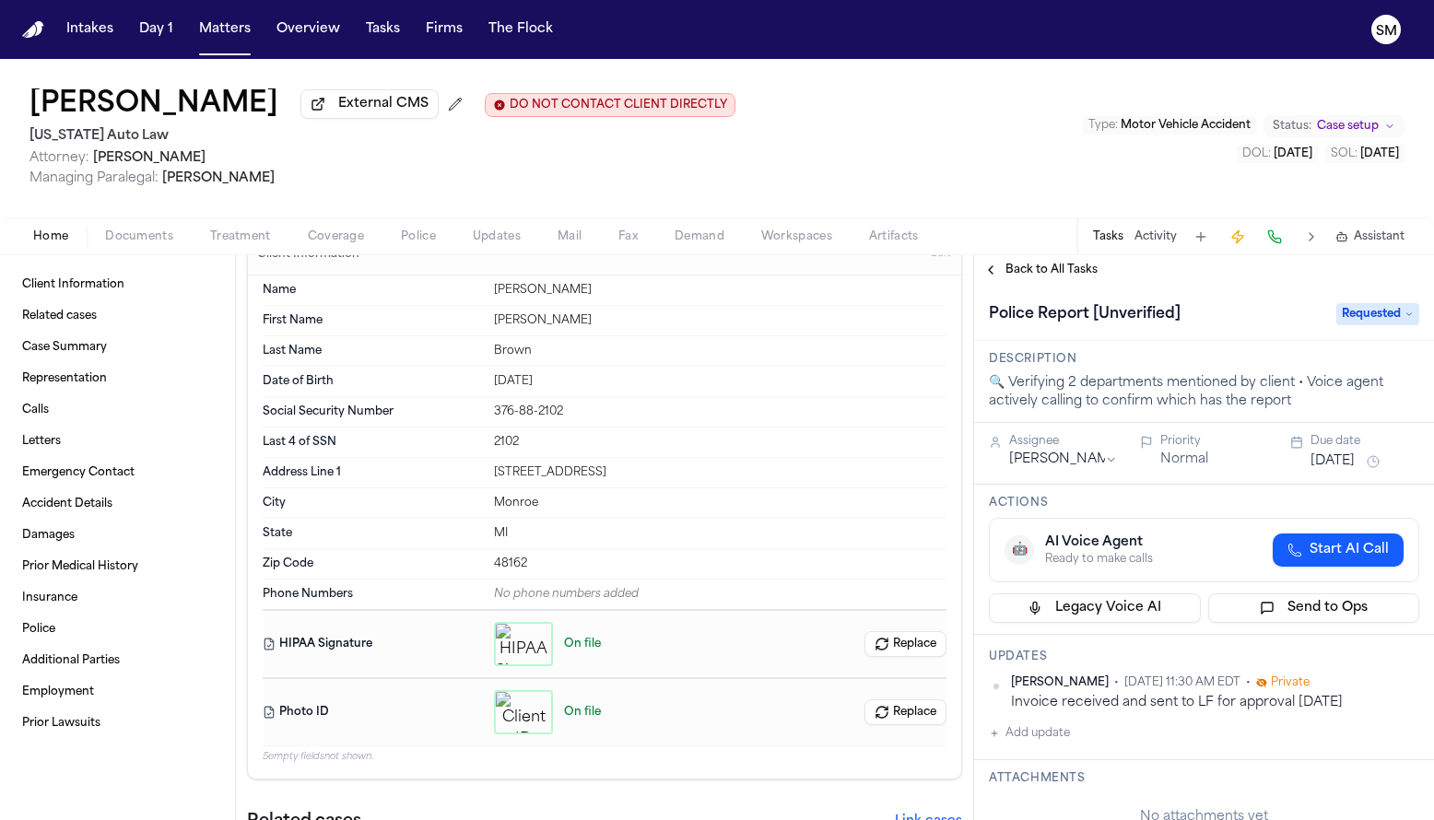
click at [424, 242] on span "Police" at bounding box center [418, 237] width 35 height 15
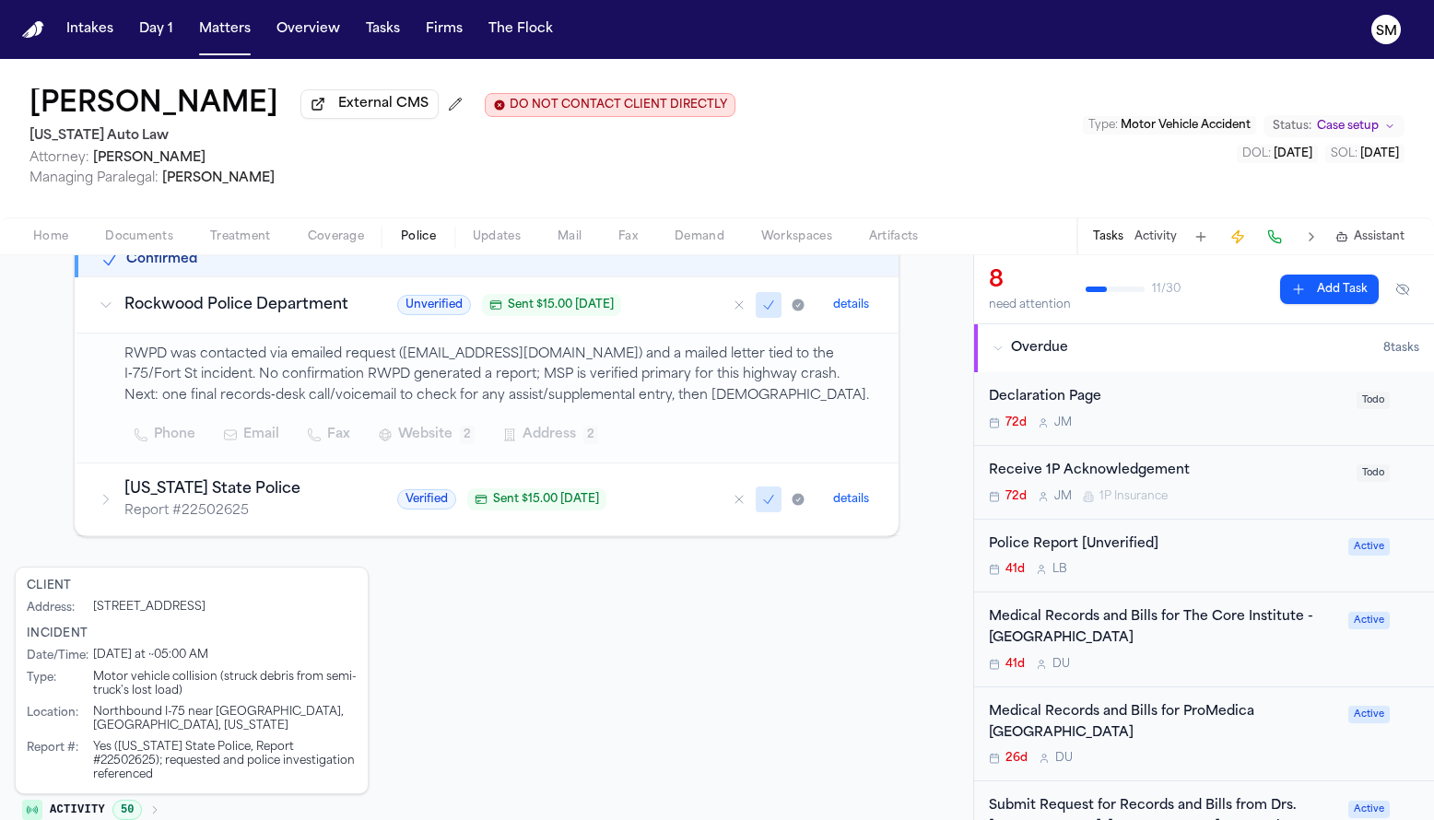
scroll to position [323, 0]
click at [207, 501] on h3 "[US_STATE] State Police" at bounding box center [238, 490] width 229 height 22
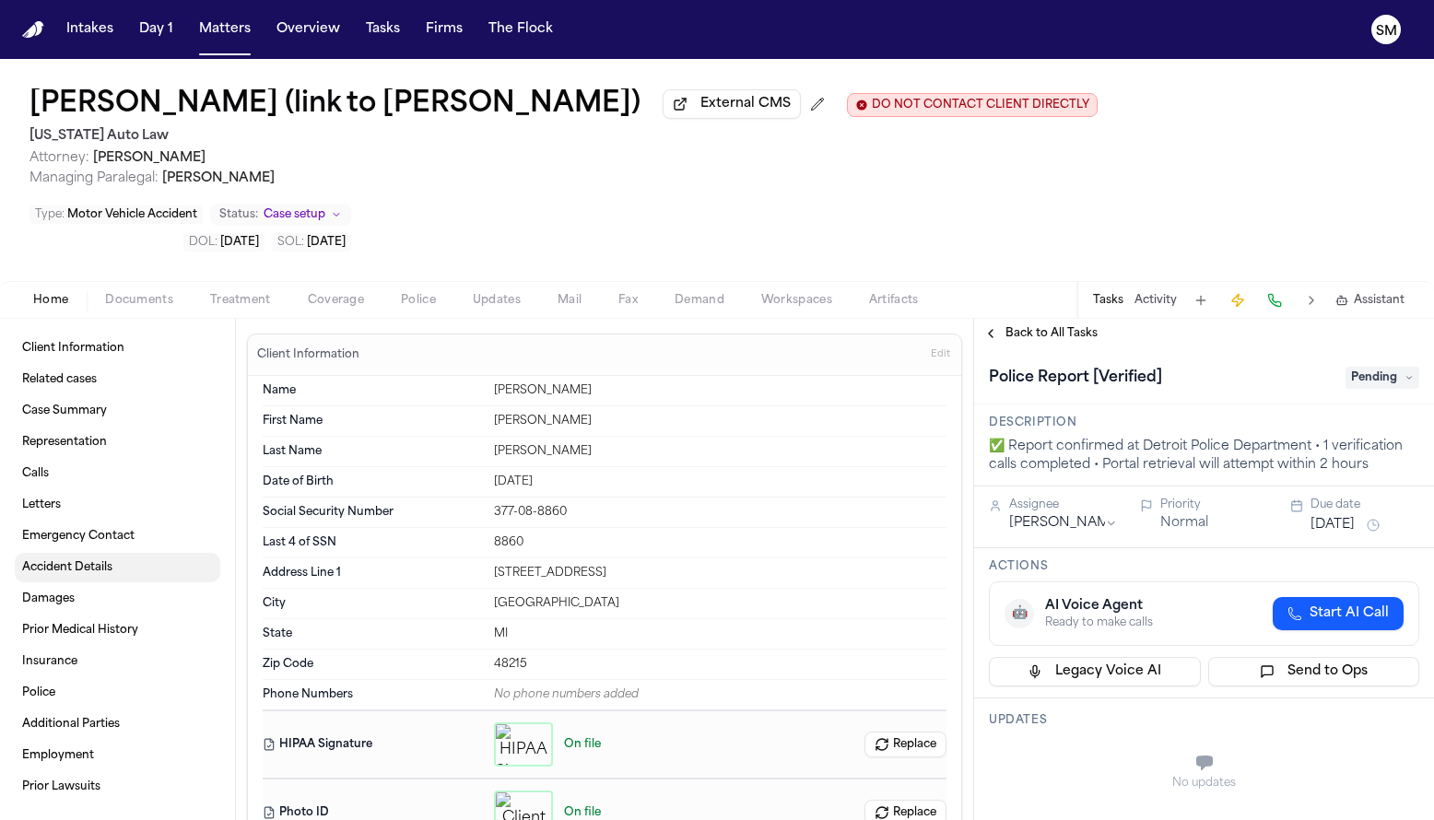
click at [113, 562] on link "Accident Details" at bounding box center [118, 567] width 206 height 29
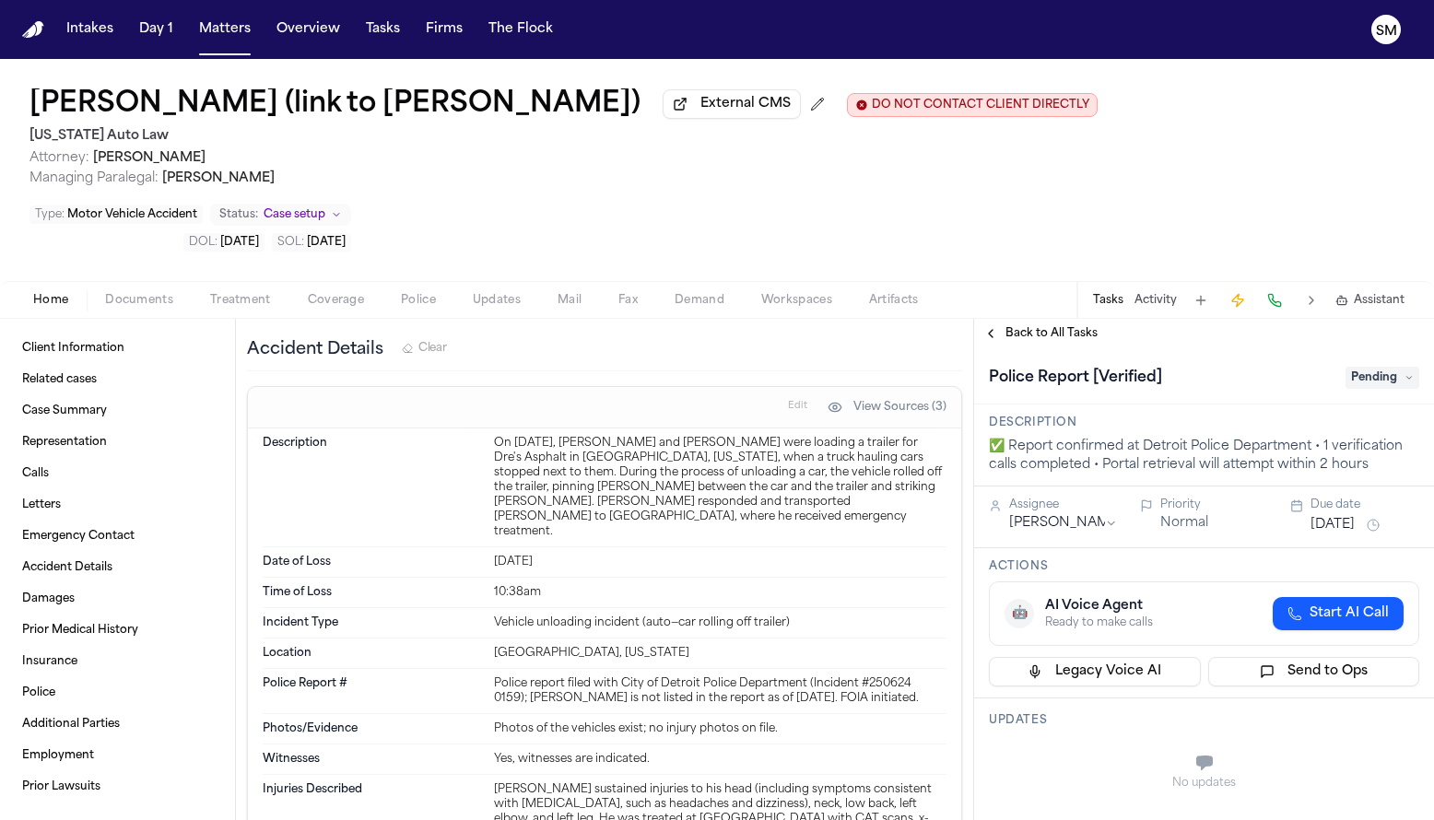
scroll to position [1423, 0]
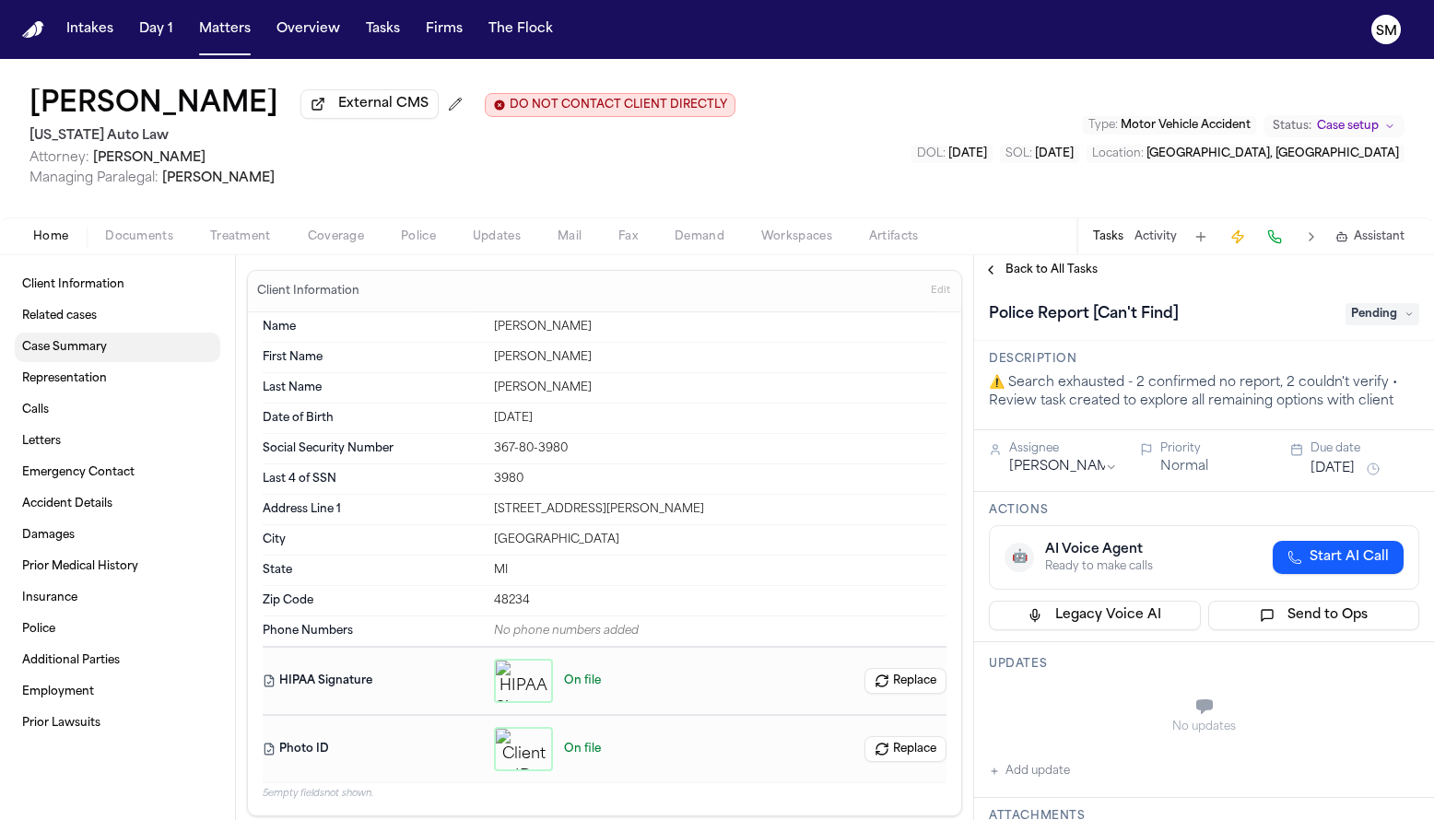
click at [115, 357] on link "Case Summary" at bounding box center [118, 347] width 206 height 29
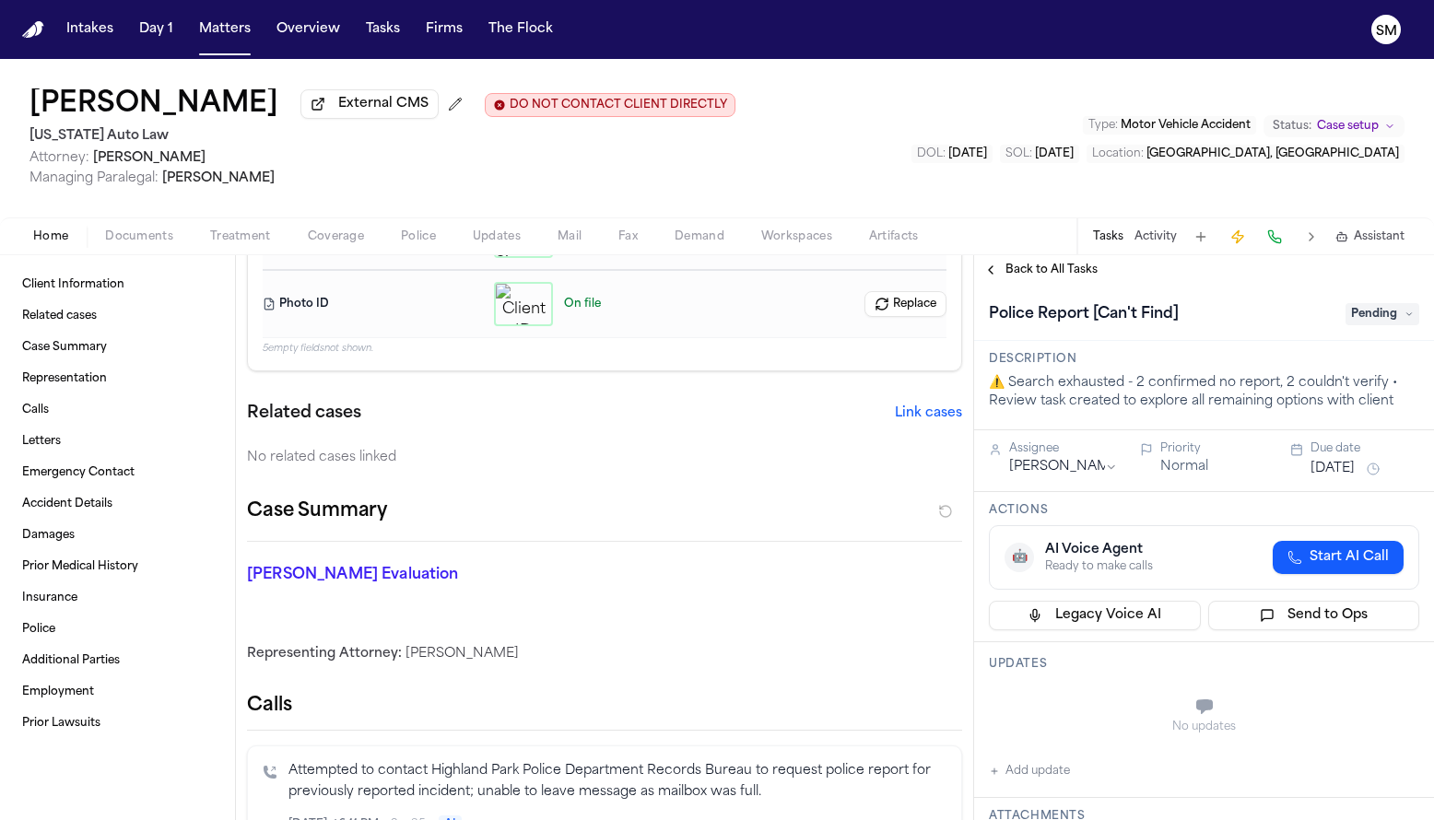
scroll to position [442, 0]
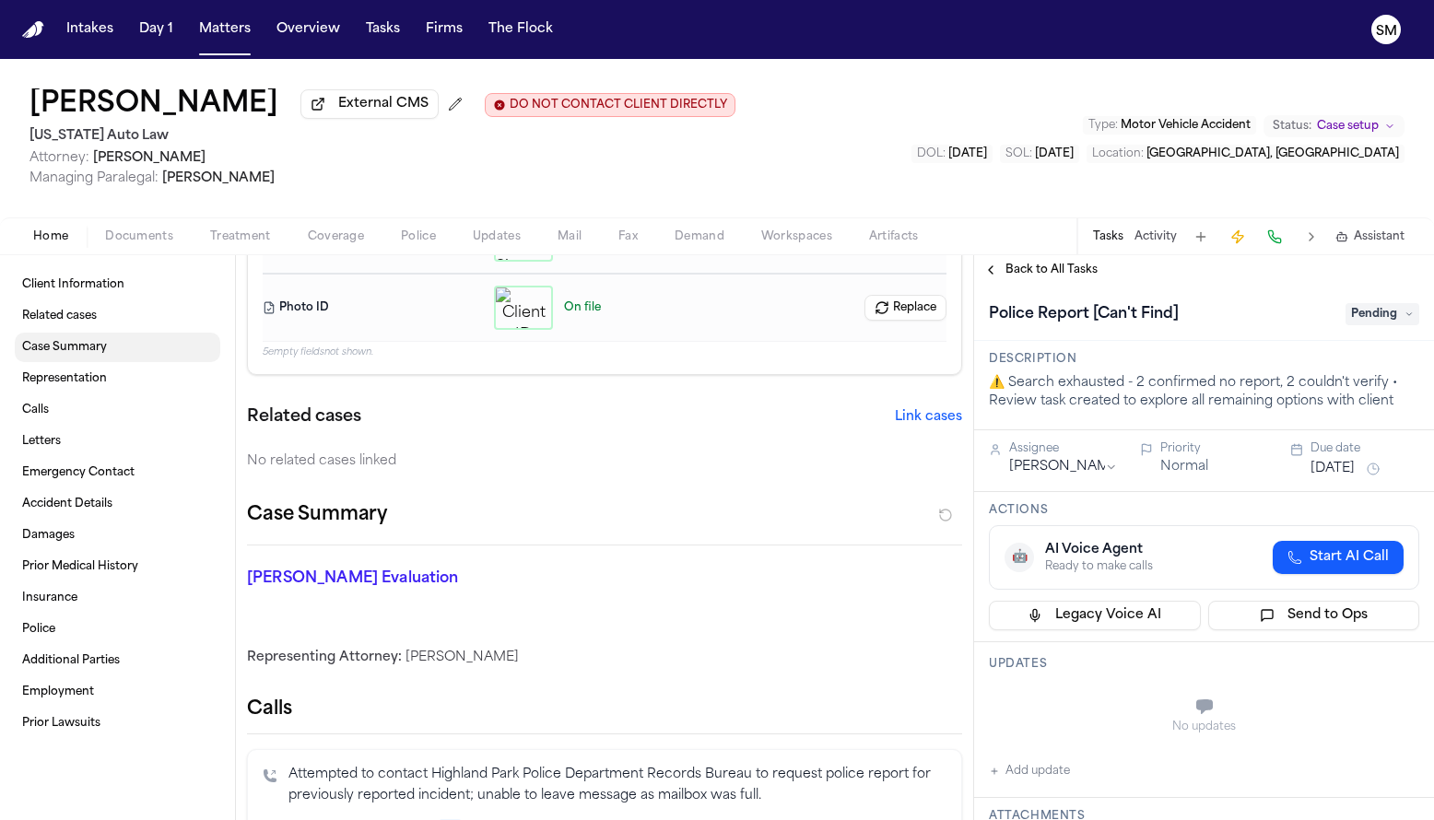
click at [121, 347] on link "Case Summary" at bounding box center [118, 347] width 206 height 29
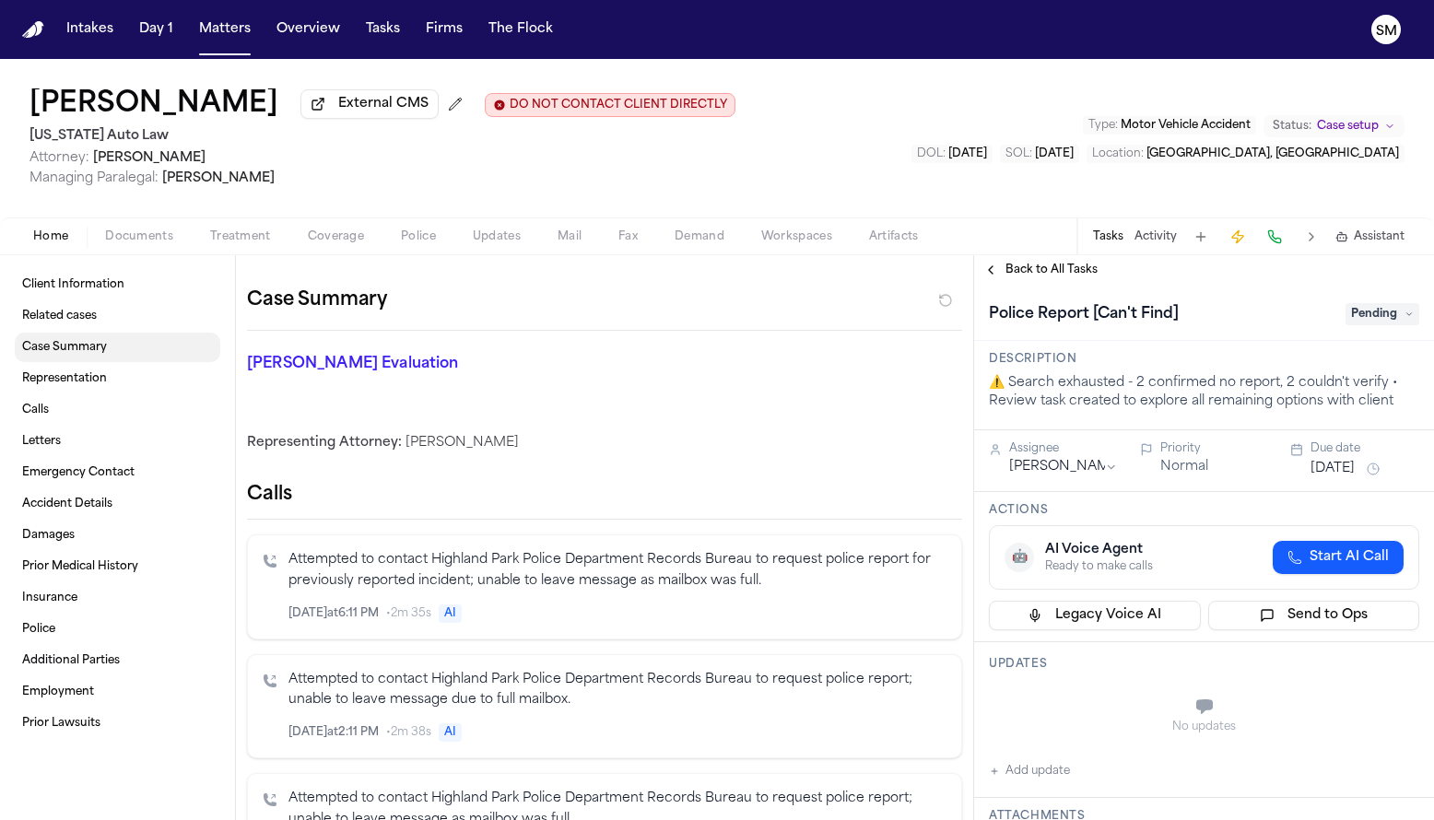
scroll to position [665, 0]
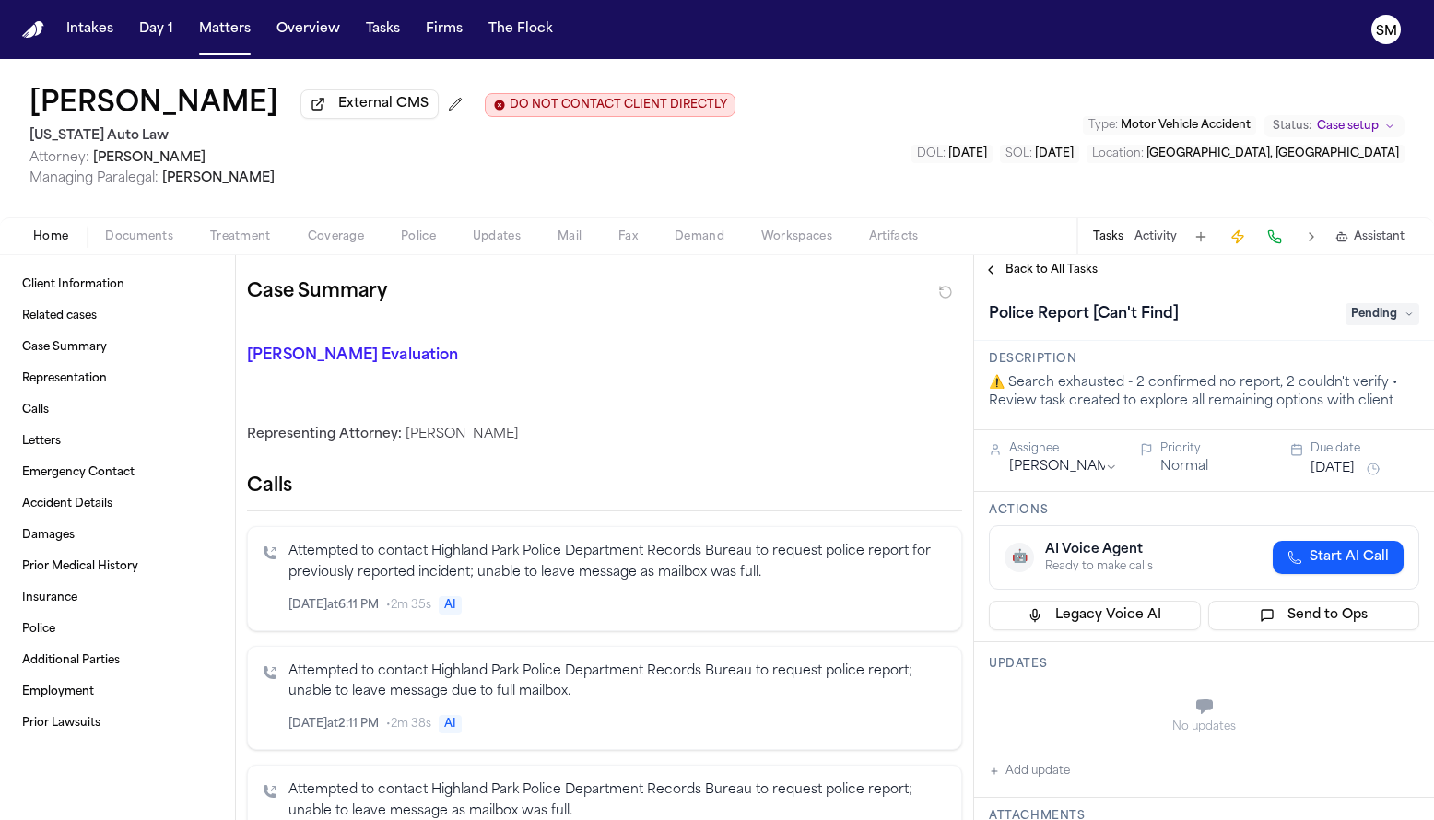
click at [411, 240] on span "Police" at bounding box center [418, 237] width 35 height 15
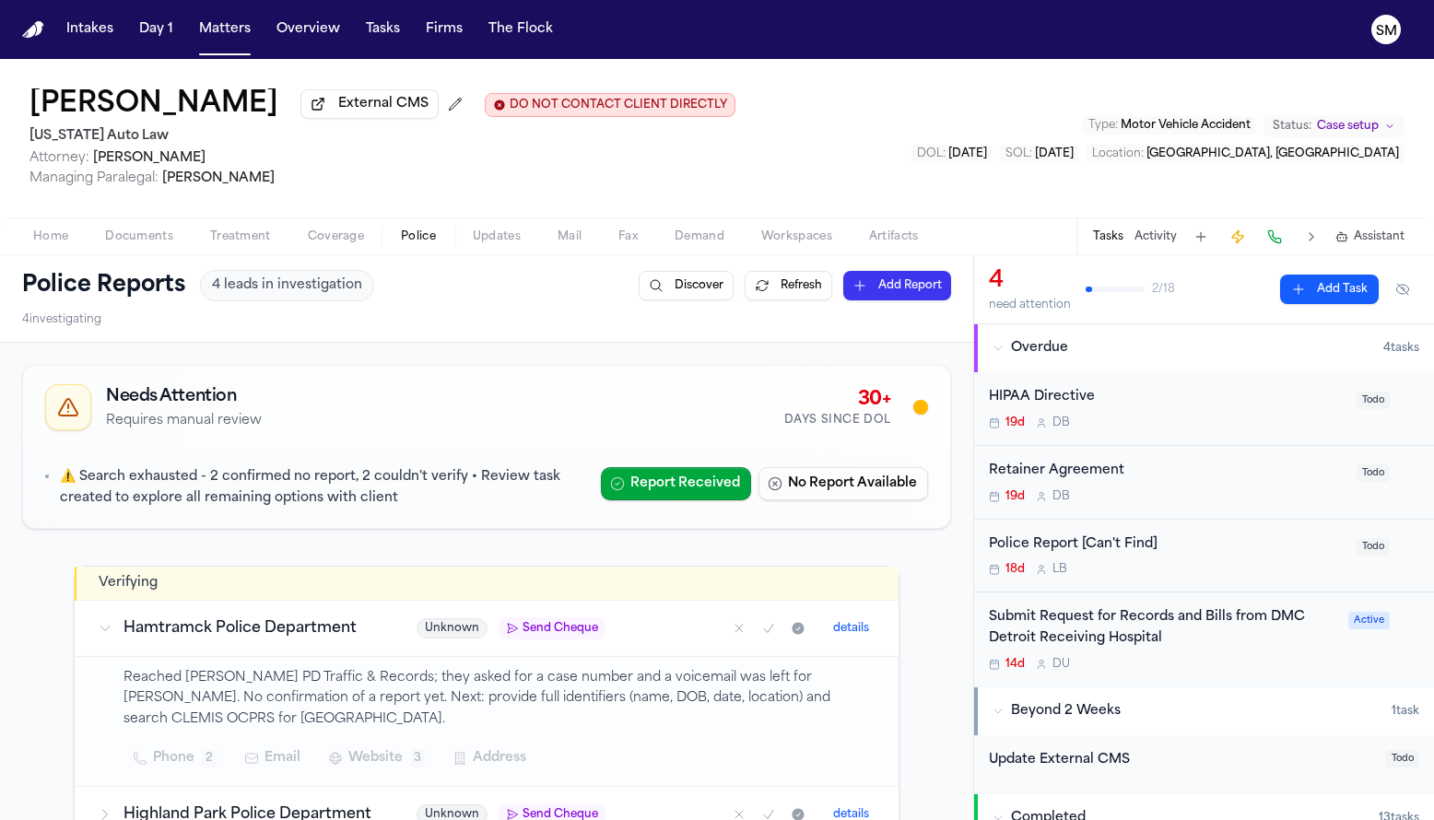
click at [52, 243] on span "Home" at bounding box center [50, 237] width 35 height 15
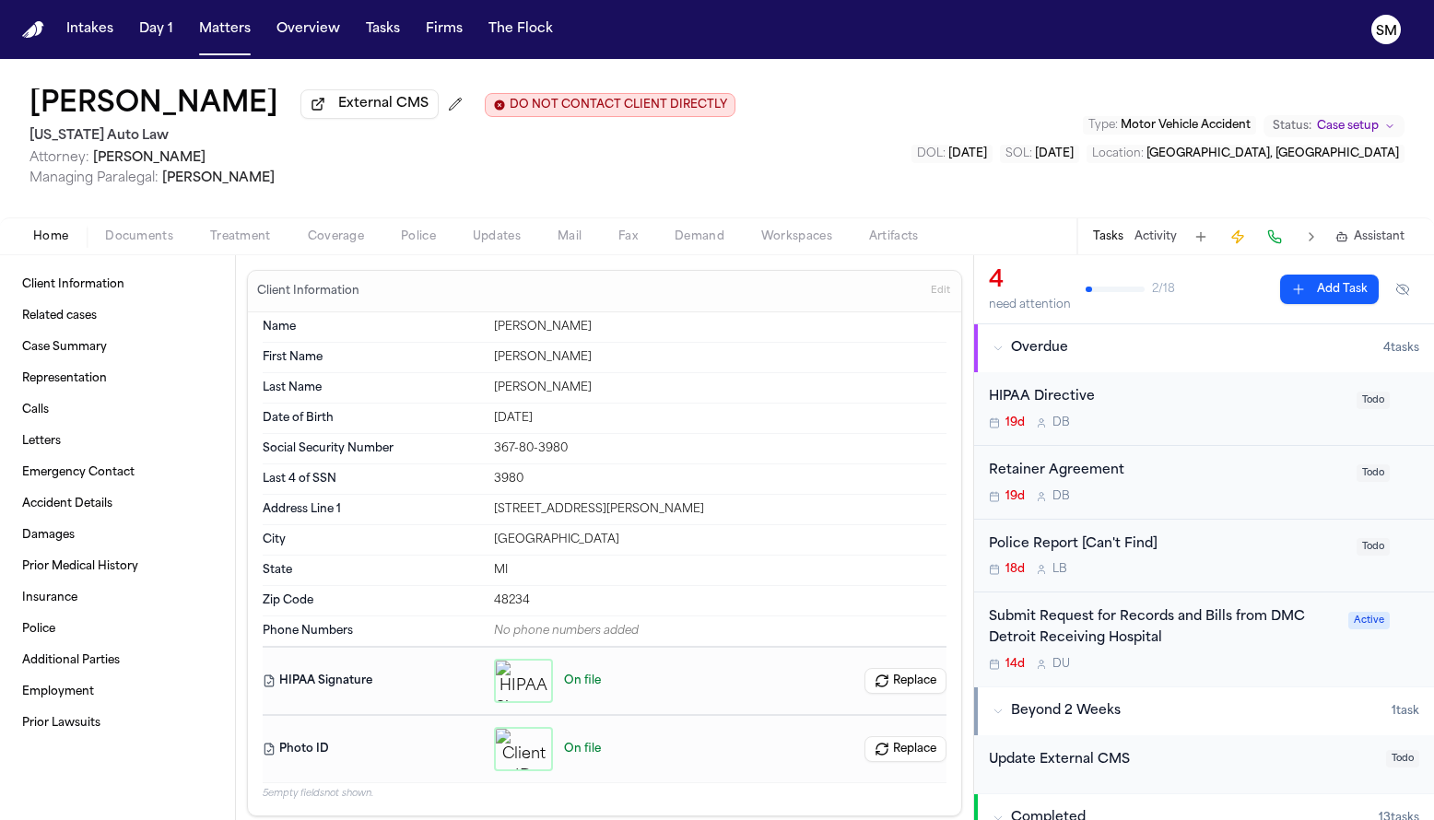
click at [522, 751] on circle "button" at bounding box center [524, 750] width 4 height 4
click at [144, 253] on div "Home Documents Treatment Coverage Police Updates Mail Fax Demand Workspaces Art…" at bounding box center [717, 236] width 1434 height 37
click at [145, 248] on button "Documents" at bounding box center [139, 237] width 105 height 22
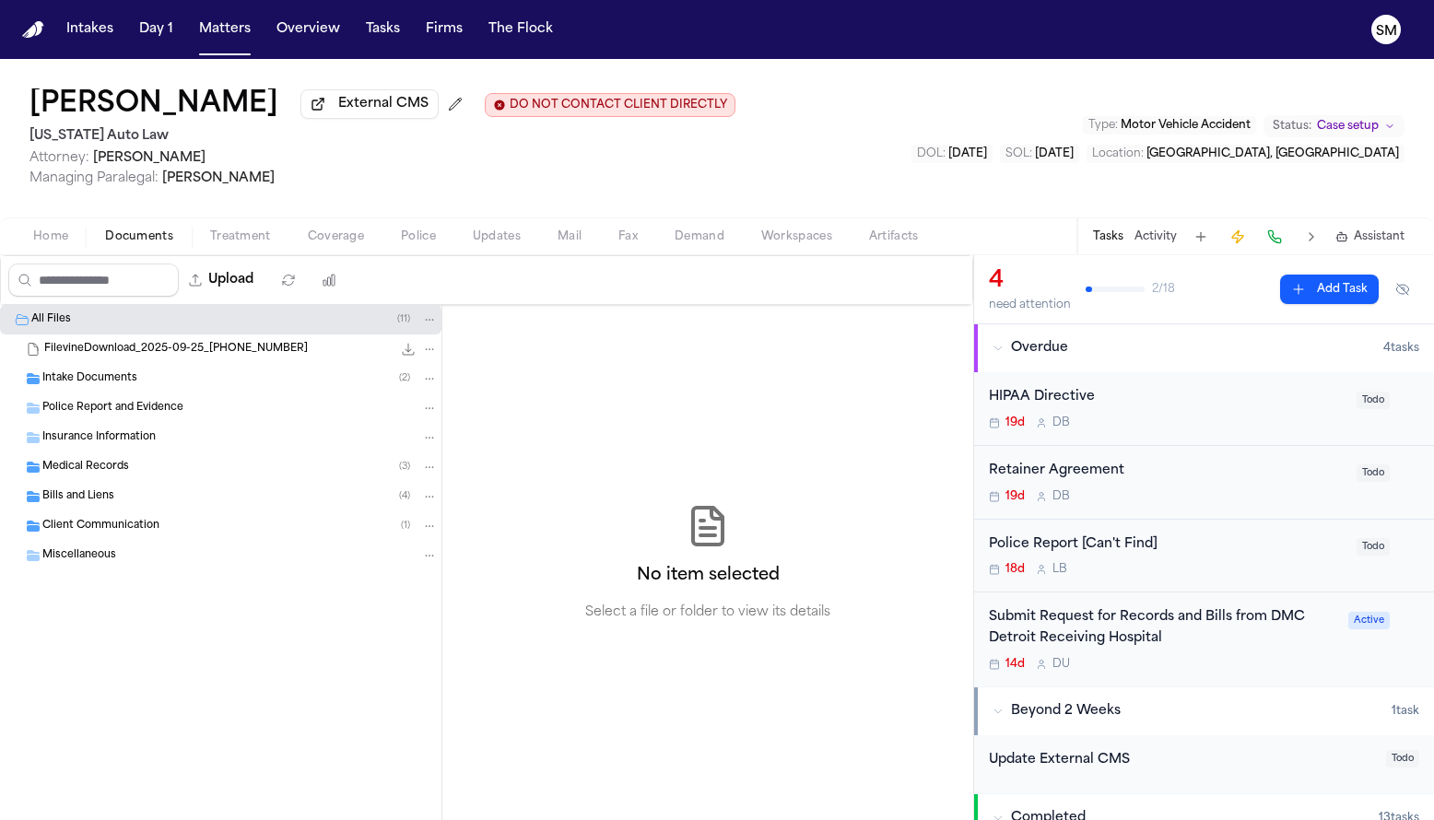
click at [193, 384] on div "Intake Documents ( 2 )" at bounding box center [239, 379] width 395 height 17
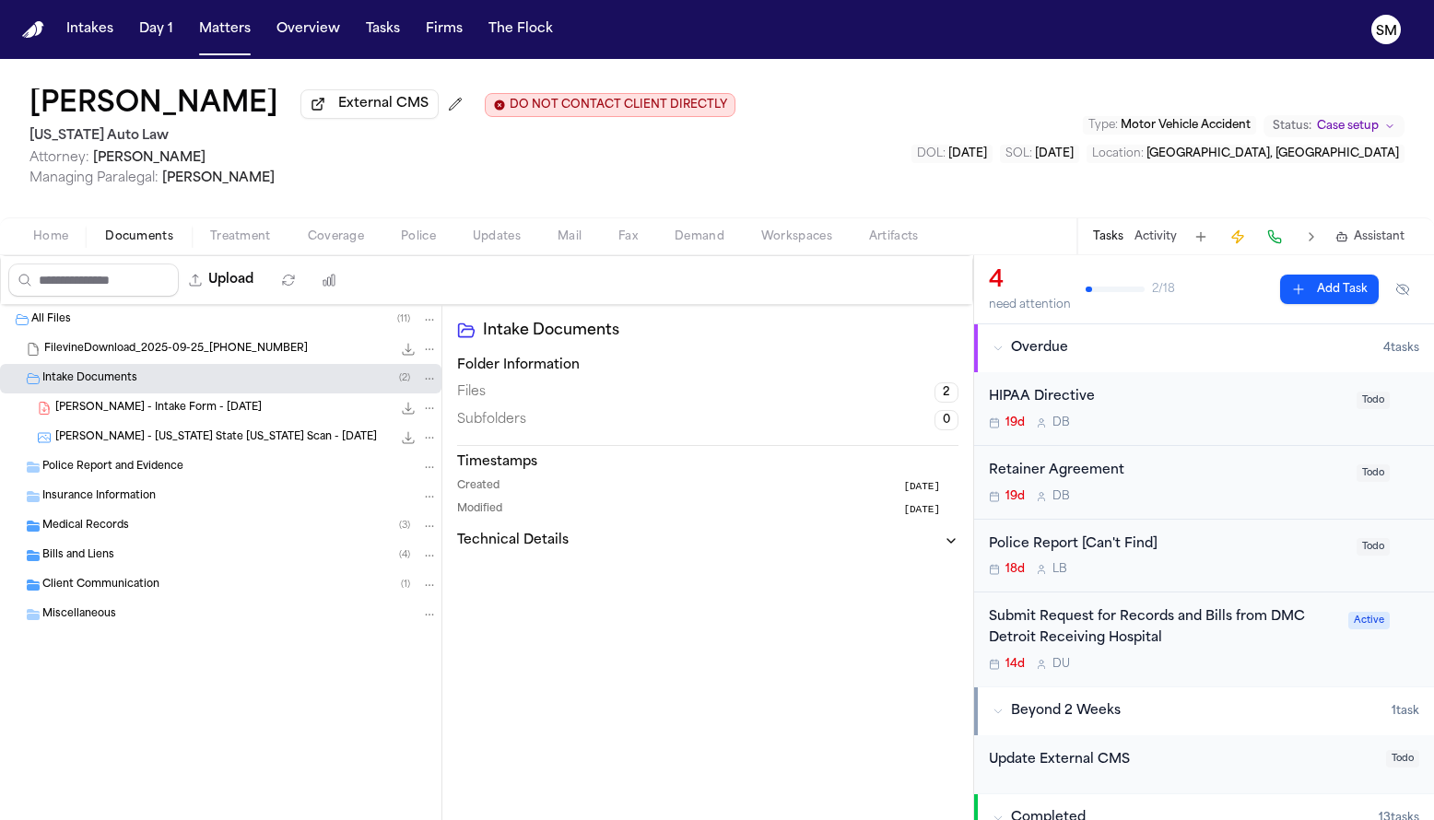
click at [194, 417] on span "G. Gouch - Intake Form - 9.2.25" at bounding box center [158, 409] width 206 height 16
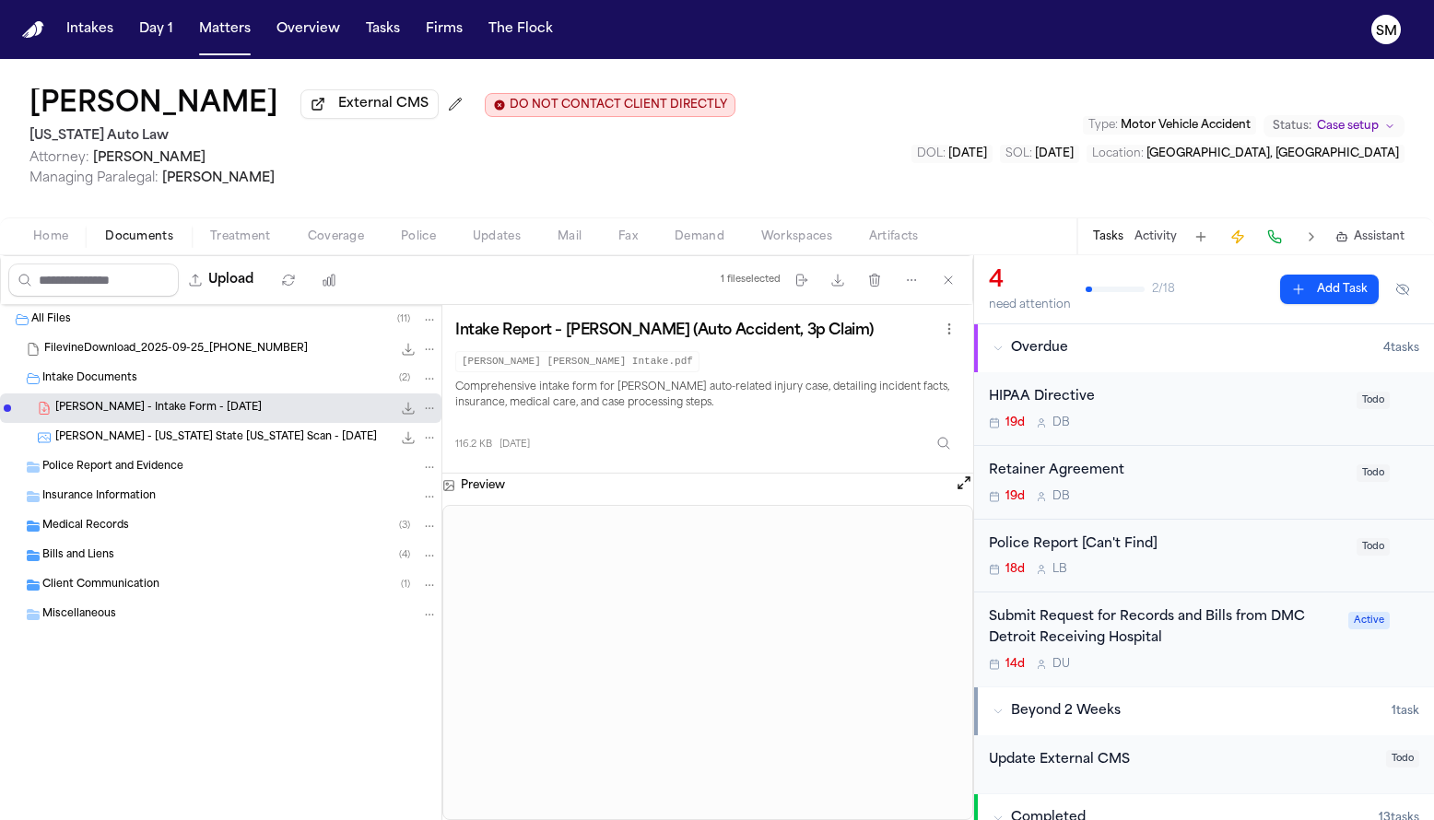
click at [188, 453] on div "G. Gouch - Michigan State ID Scan - 12.8.23 5.2 MB • JPG" at bounding box center [221, 437] width 442 height 29
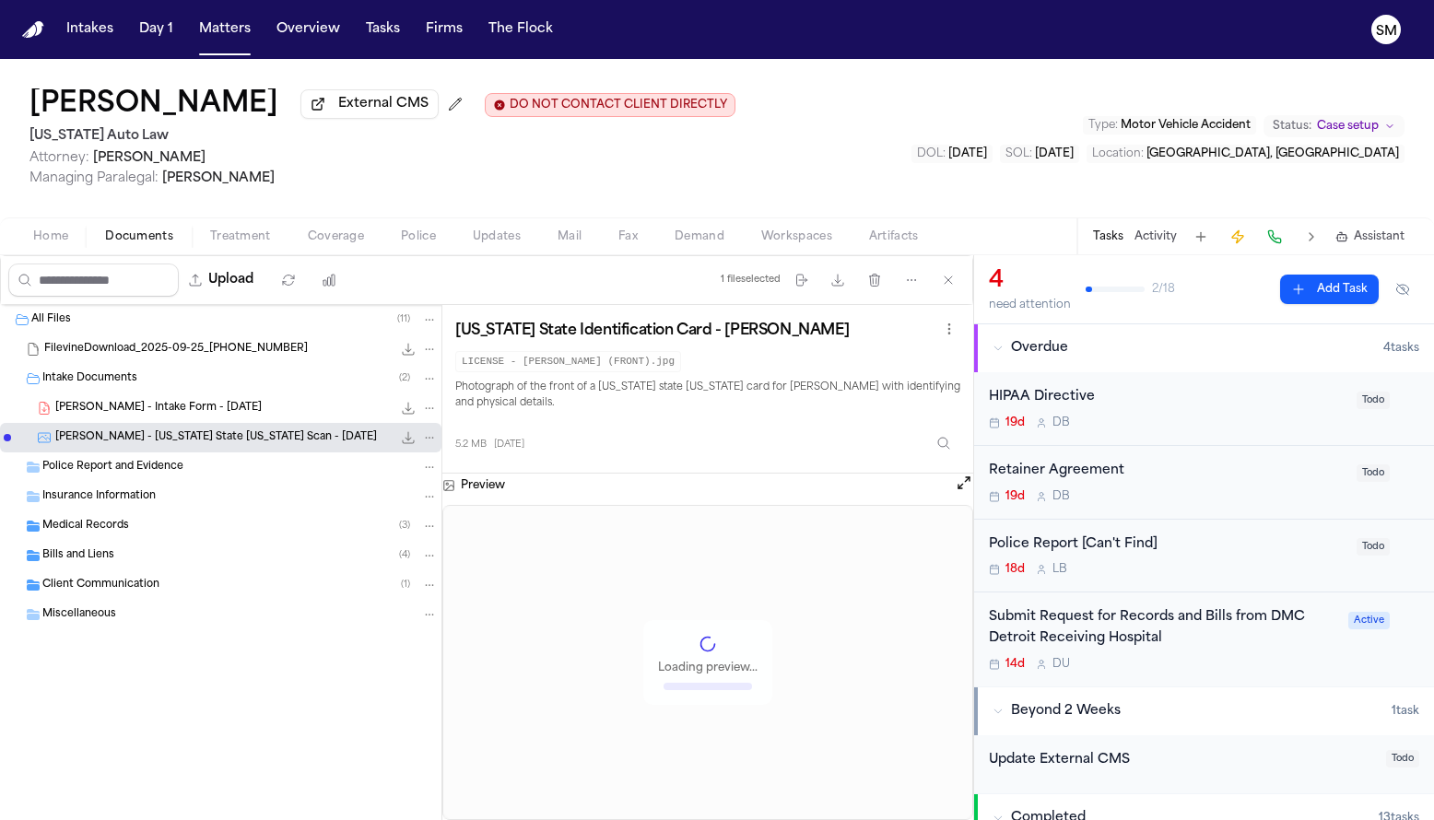
click at [184, 472] on div "Police Report and Evidence" at bounding box center [239, 467] width 395 height 17
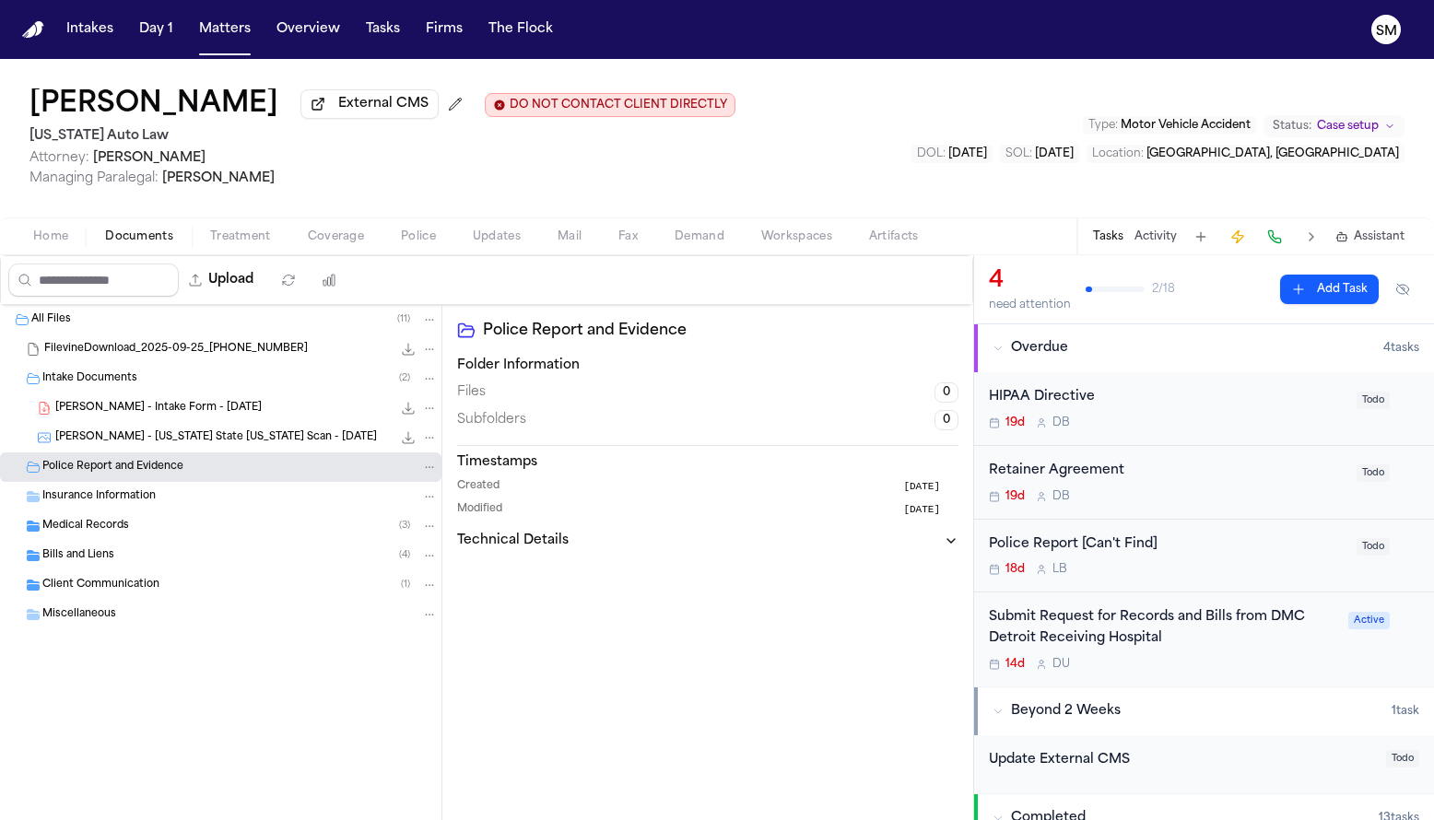
click at [132, 615] on div "Miscellaneous" at bounding box center [239, 615] width 395 height 17
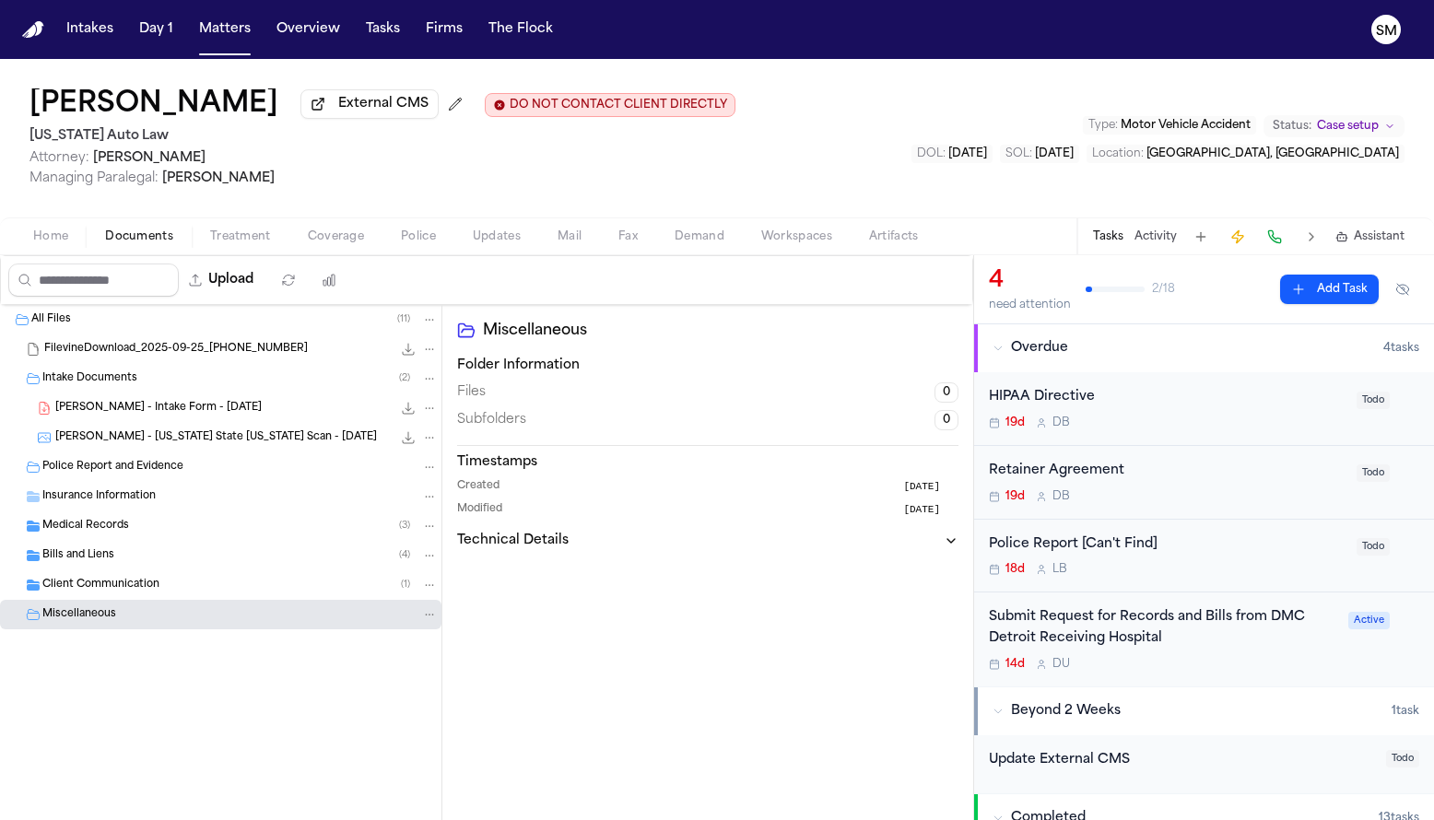
click at [112, 414] on span "G. Gouch - Intake Form - 9.2.25" at bounding box center [158, 409] width 206 height 16
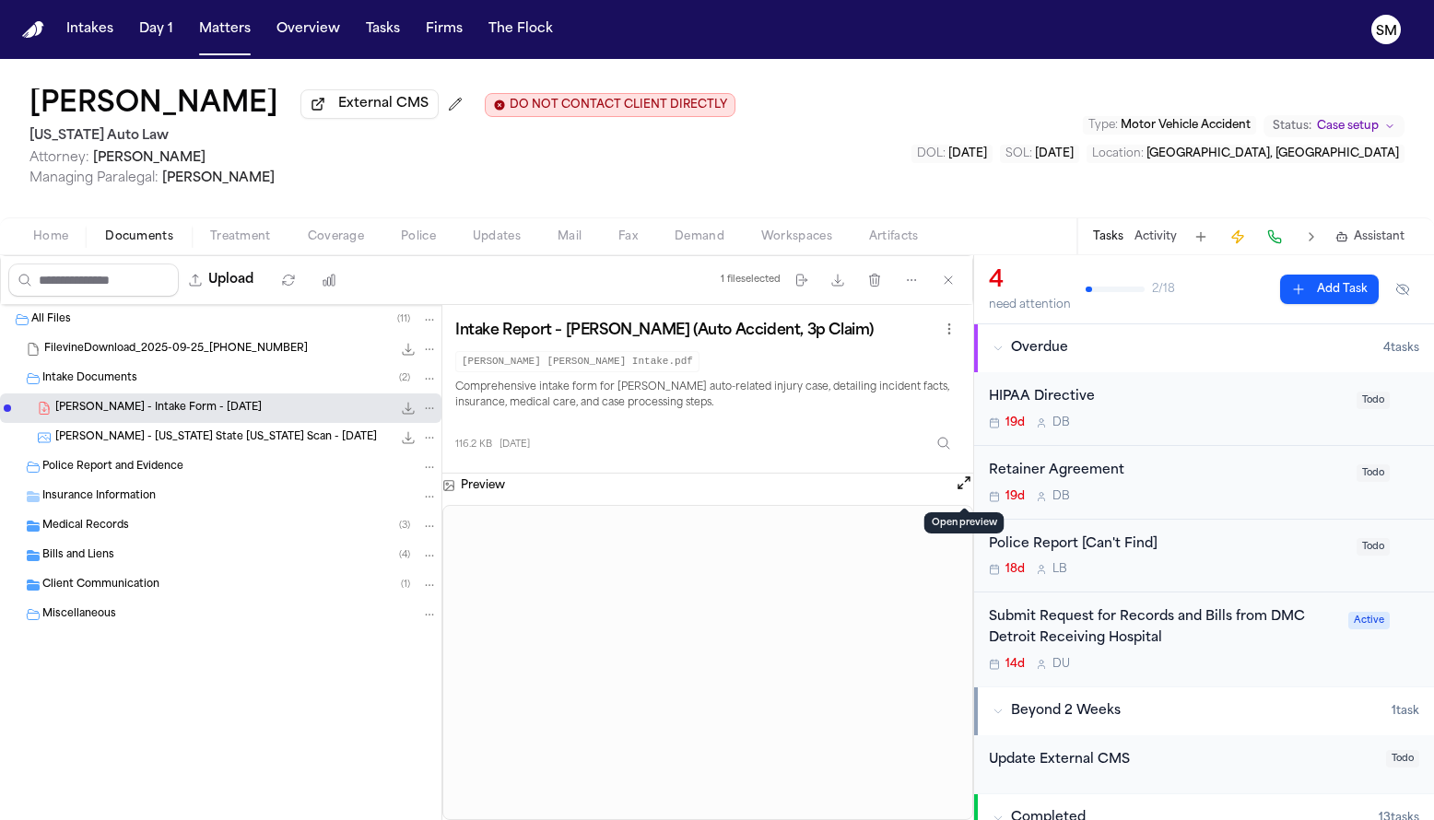
click at [958, 489] on button "Open preview" at bounding box center [964, 483] width 18 height 18
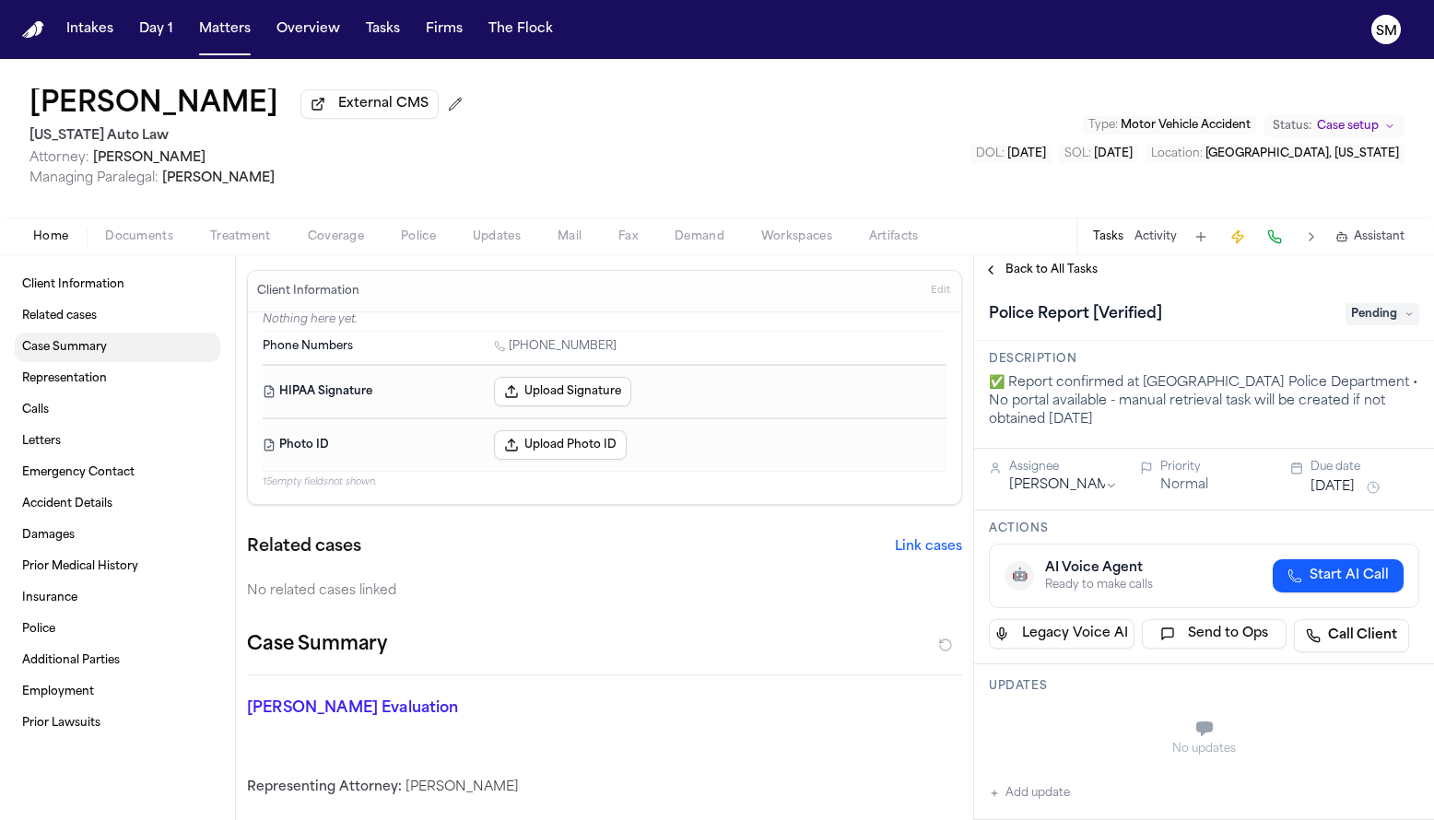
click at [96, 355] on span "Case Summary" at bounding box center [64, 347] width 85 height 15
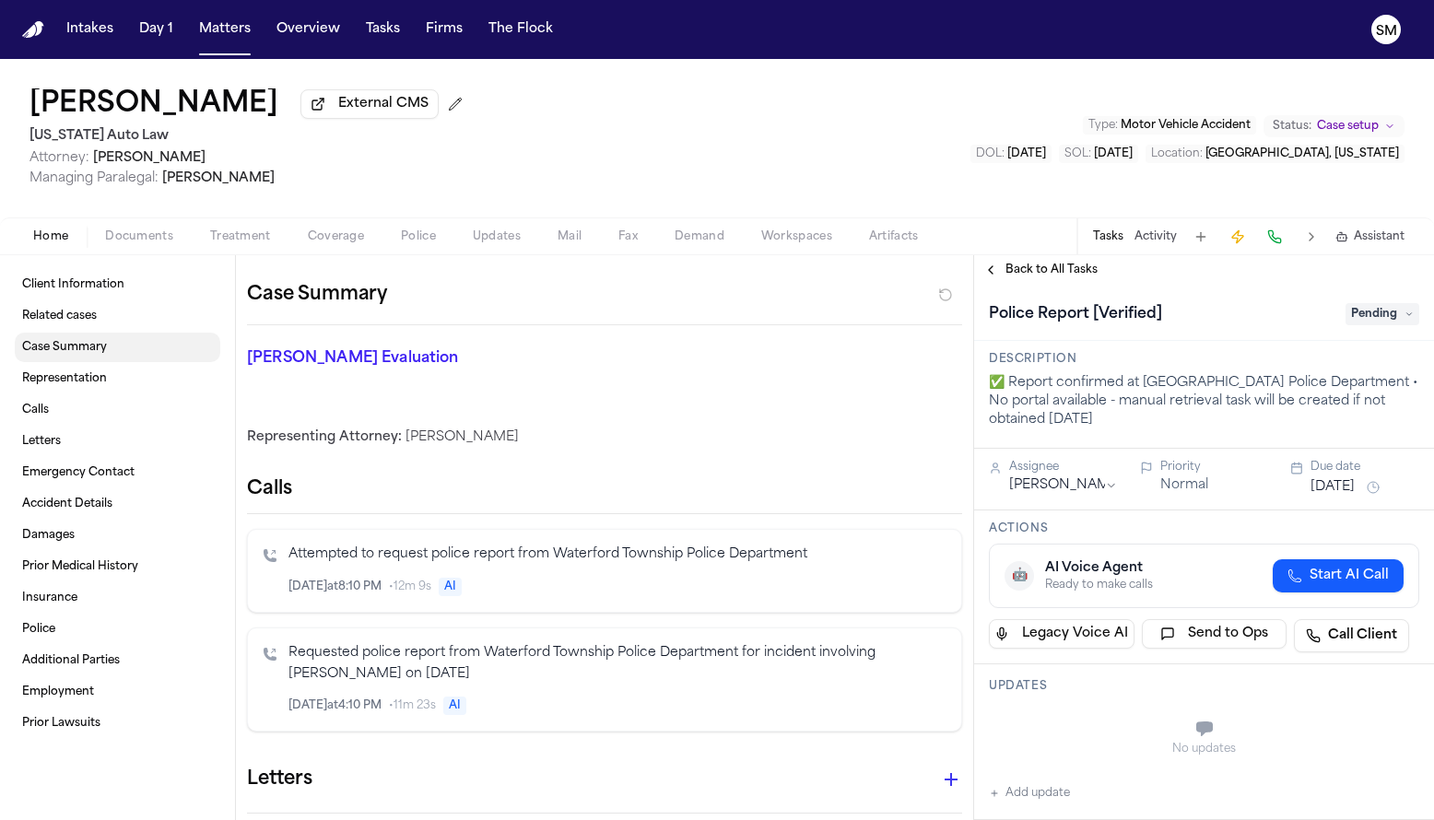
scroll to position [350, 0]
click at [142, 248] on button "Documents" at bounding box center [139, 237] width 105 height 22
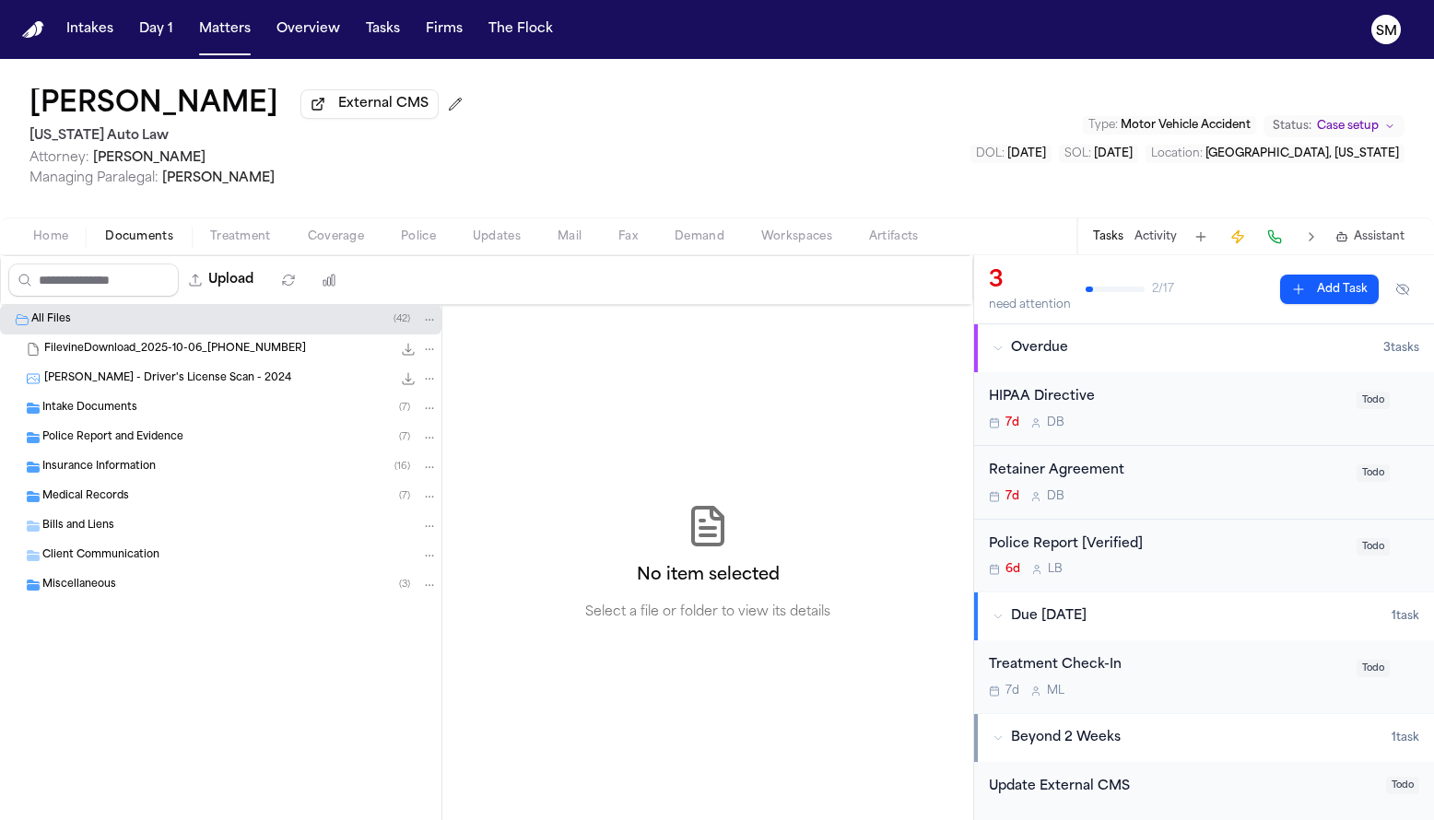
click at [113, 432] on div "Police Report and Evidence ( 7 )" at bounding box center [221, 437] width 442 height 29
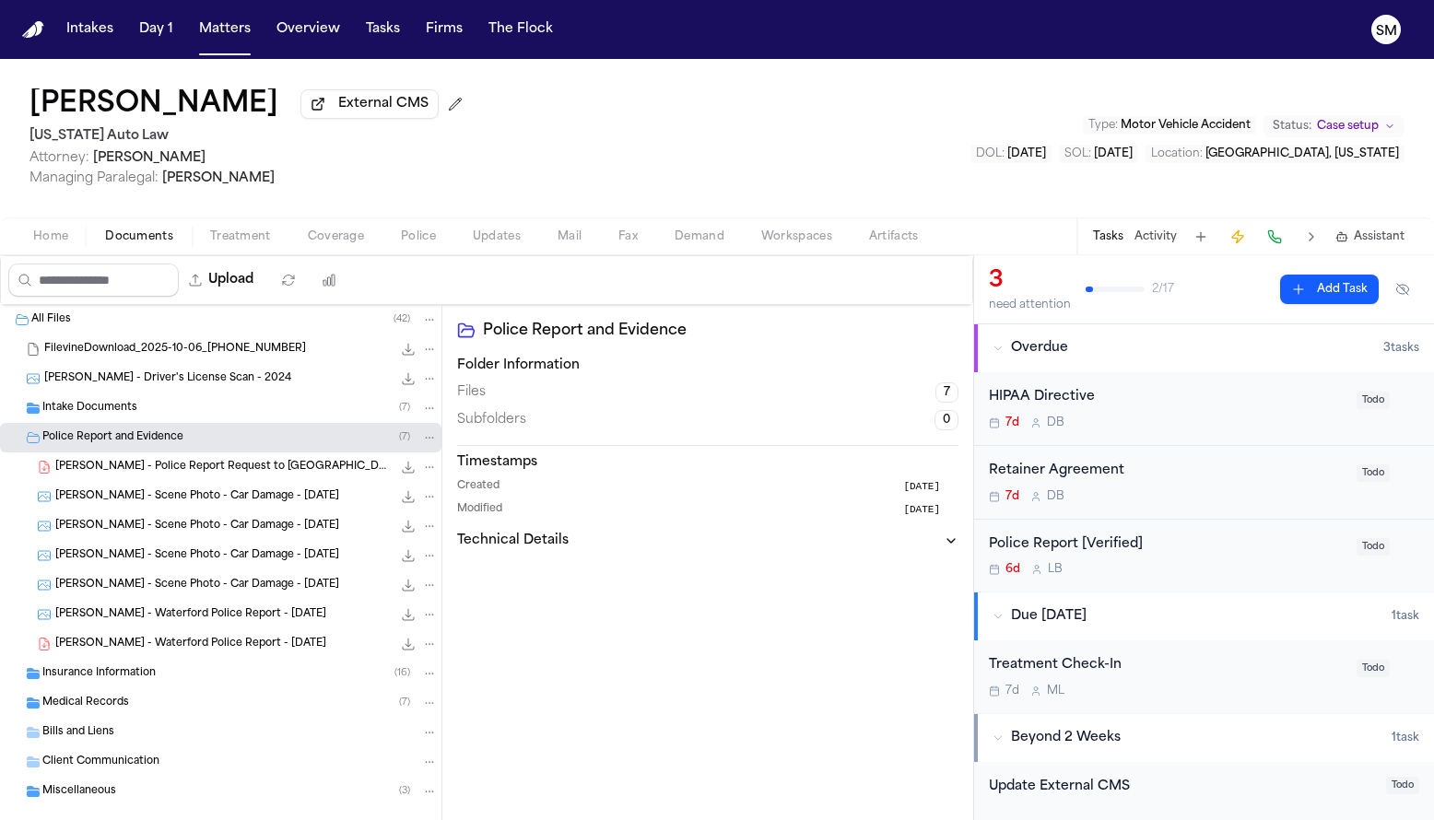
click at [129, 622] on span "[PERSON_NAME] - Waterford Police Report - [DATE]" at bounding box center [190, 615] width 271 height 16
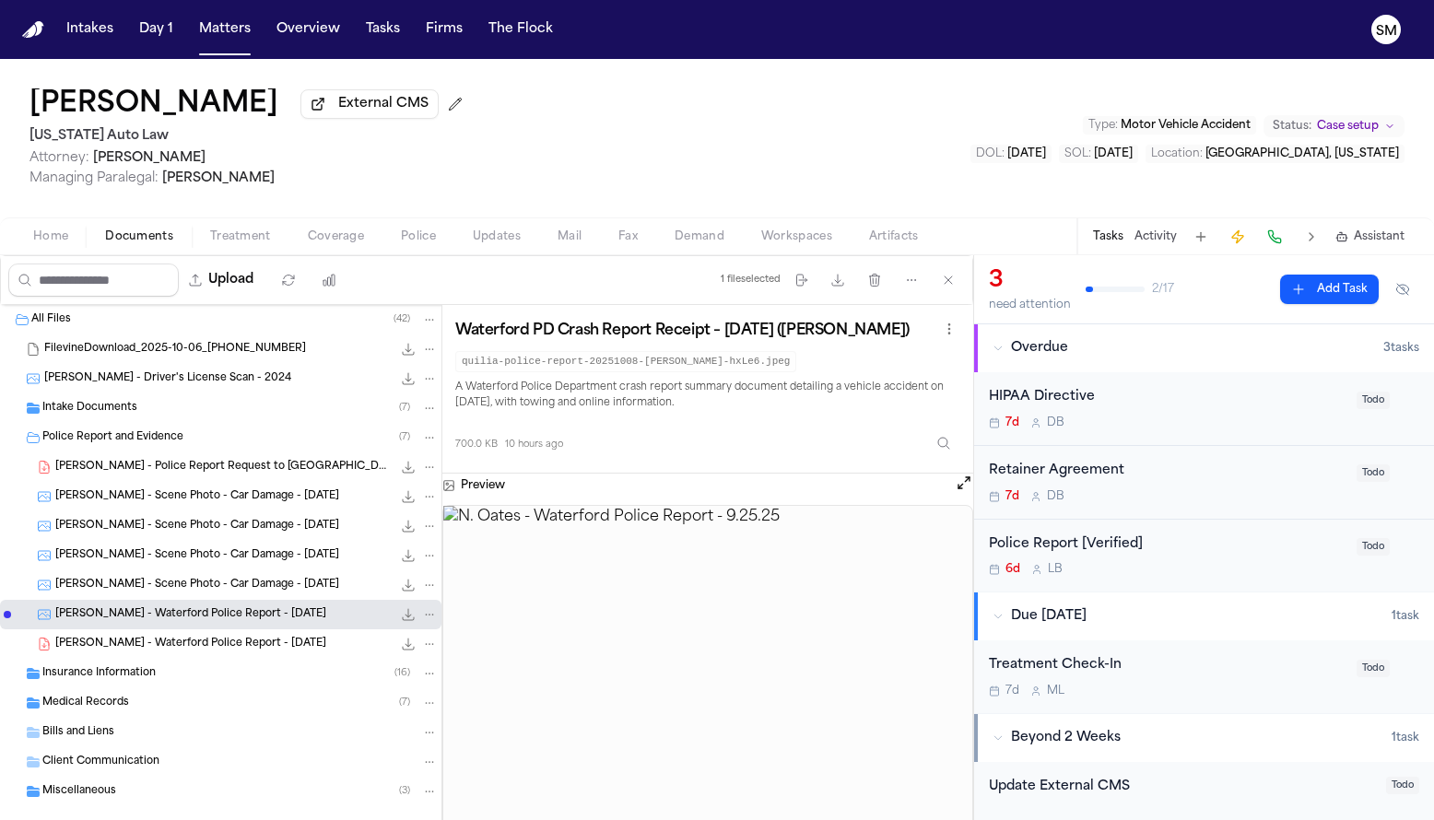
click at [146, 652] on span "[PERSON_NAME] - Waterford Police Report - [DATE]" at bounding box center [190, 645] width 271 height 16
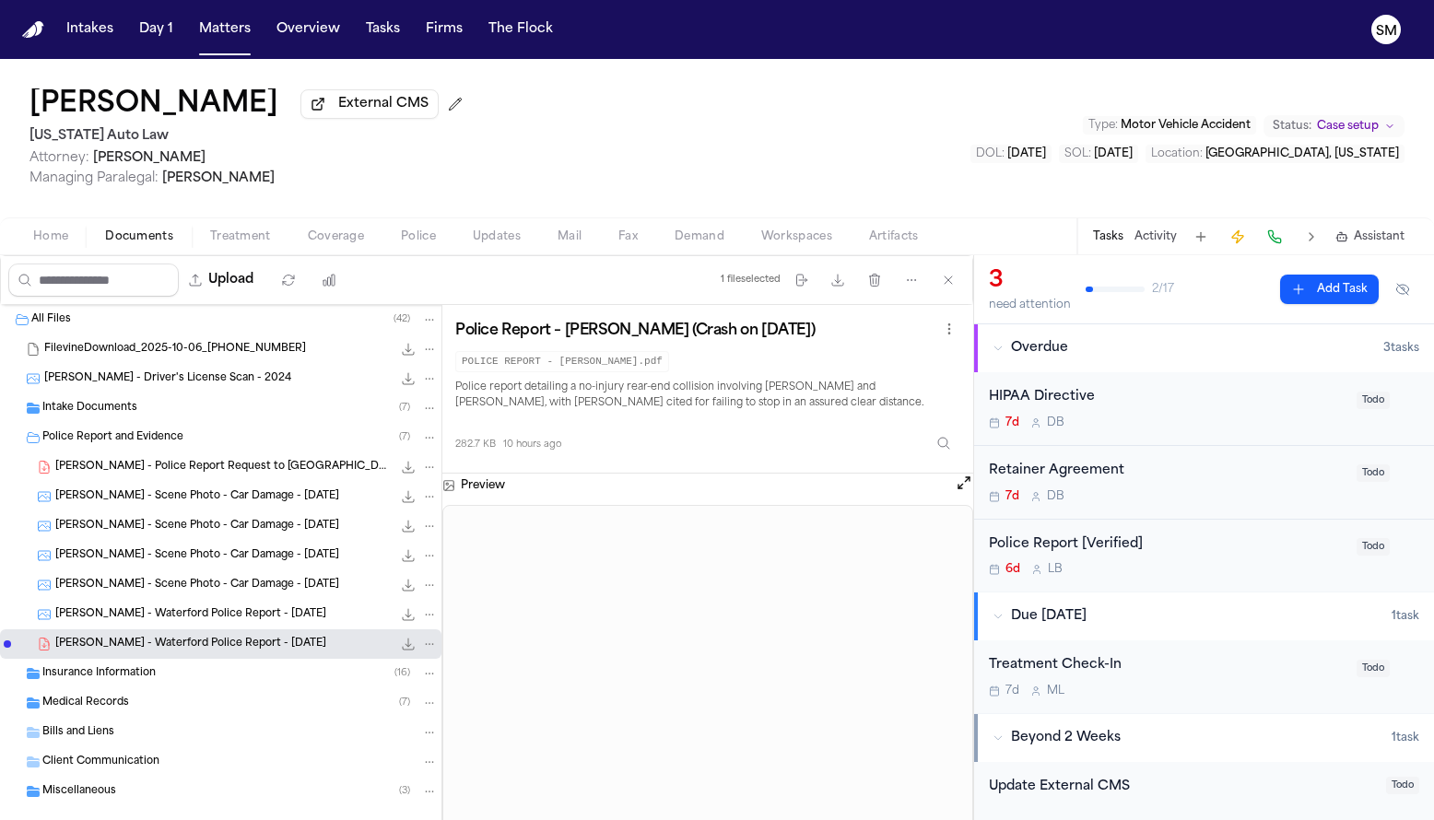
click at [963, 487] on button "Open preview" at bounding box center [964, 483] width 18 height 18
